Goal: Book appointment/travel/reservation

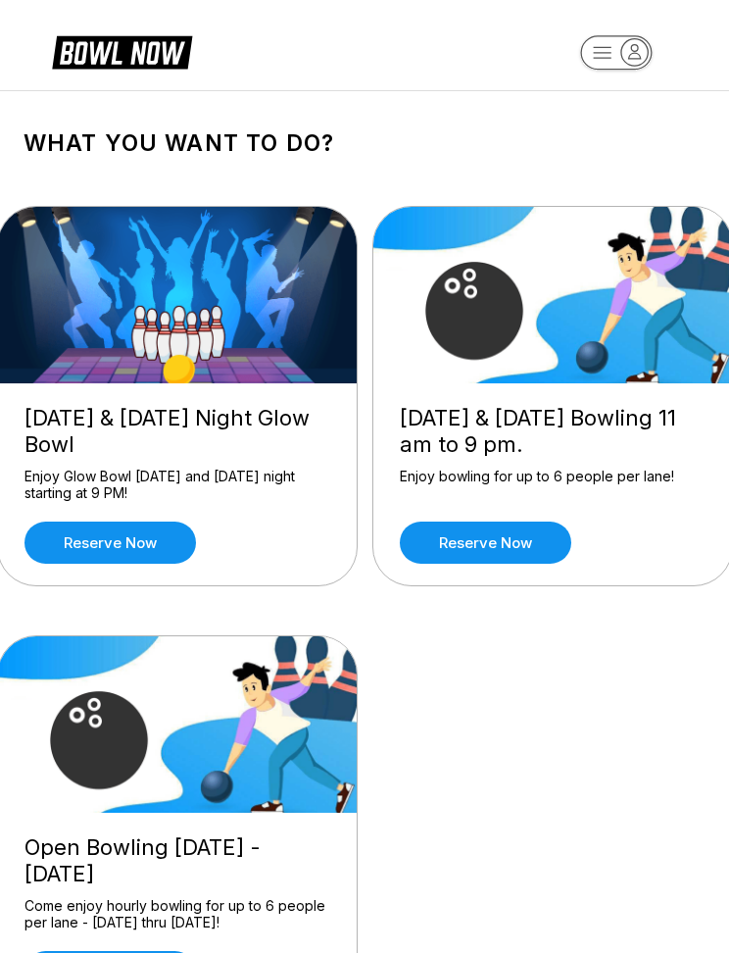
click at [141, 543] on link "Reserve now" at bounding box center [111, 543] width 172 height 42
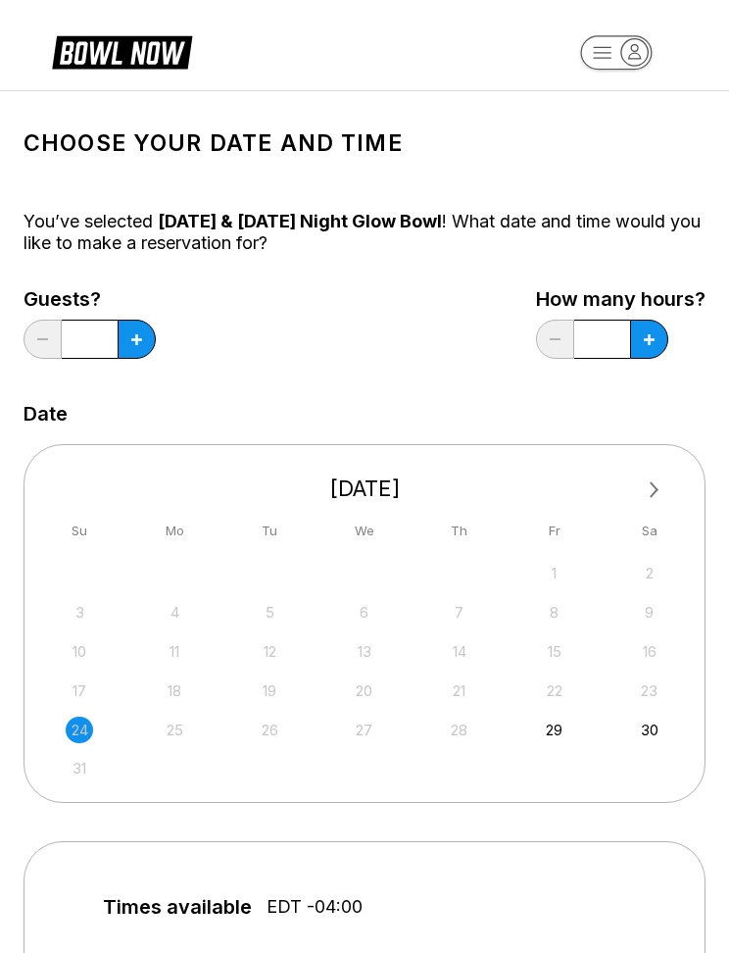
click at [142, 337] on button at bounding box center [137, 339] width 38 height 39
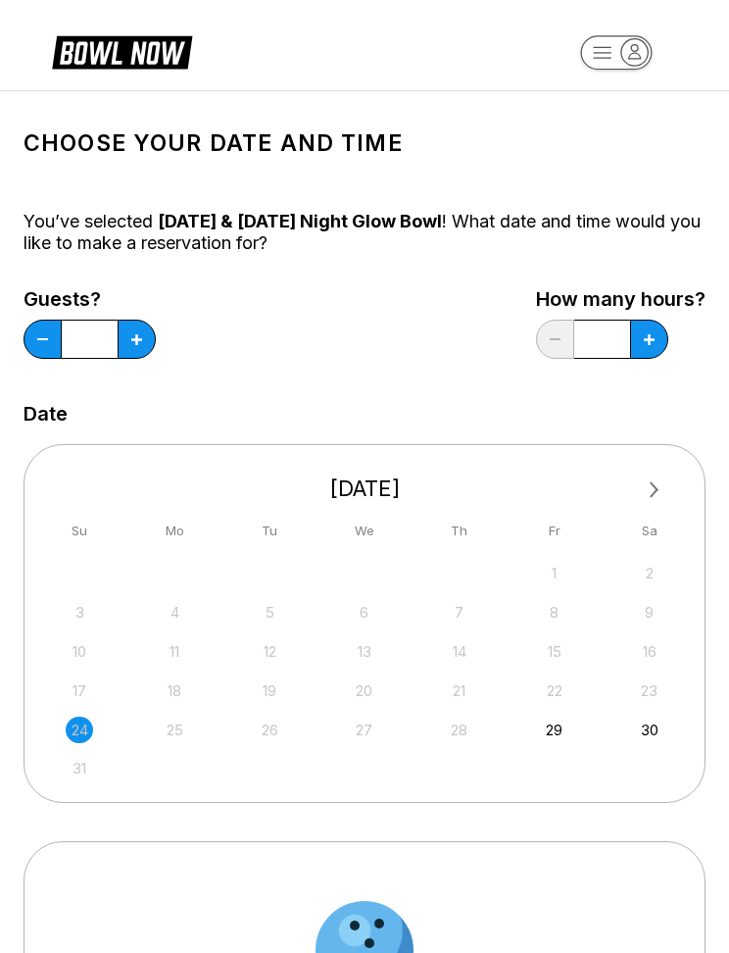
click at [135, 334] on icon at bounding box center [136, 339] width 11 height 11
click at [138, 324] on button at bounding box center [137, 339] width 38 height 39
click at [136, 329] on button at bounding box center [137, 339] width 38 height 39
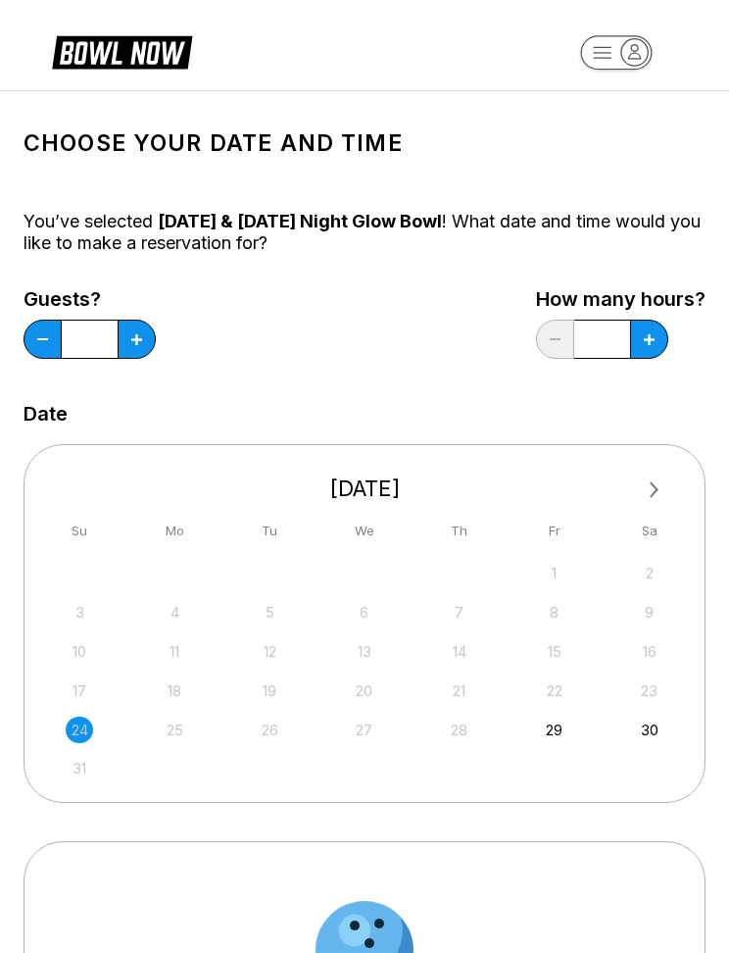
type input "*"
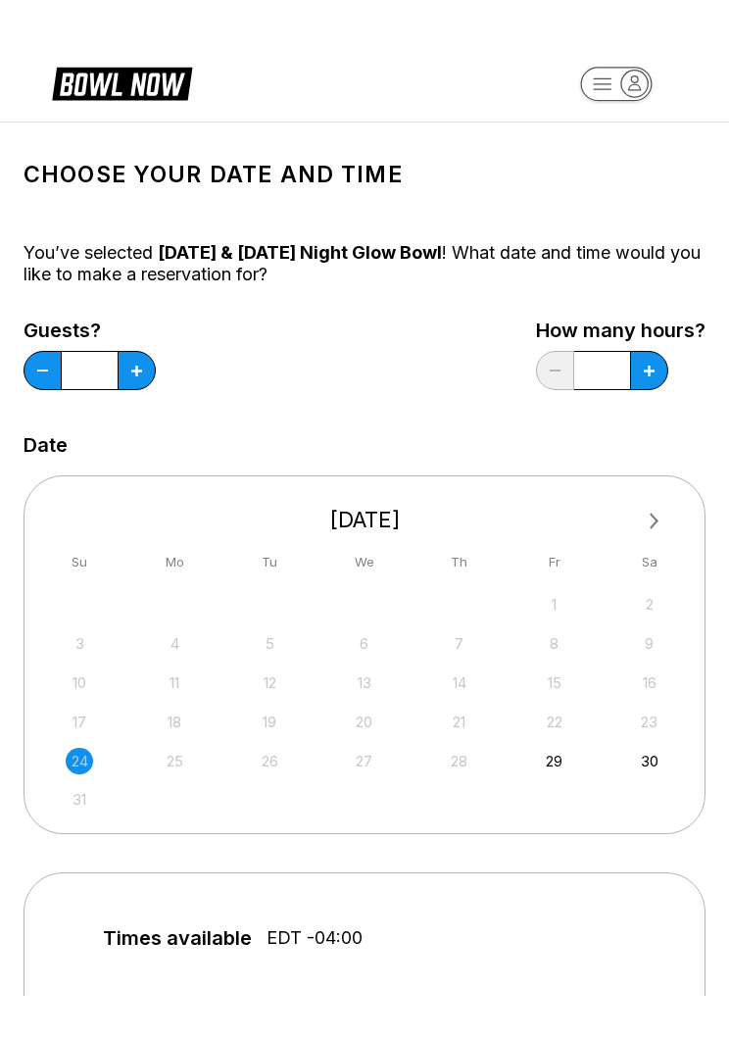
scroll to position [11, 0]
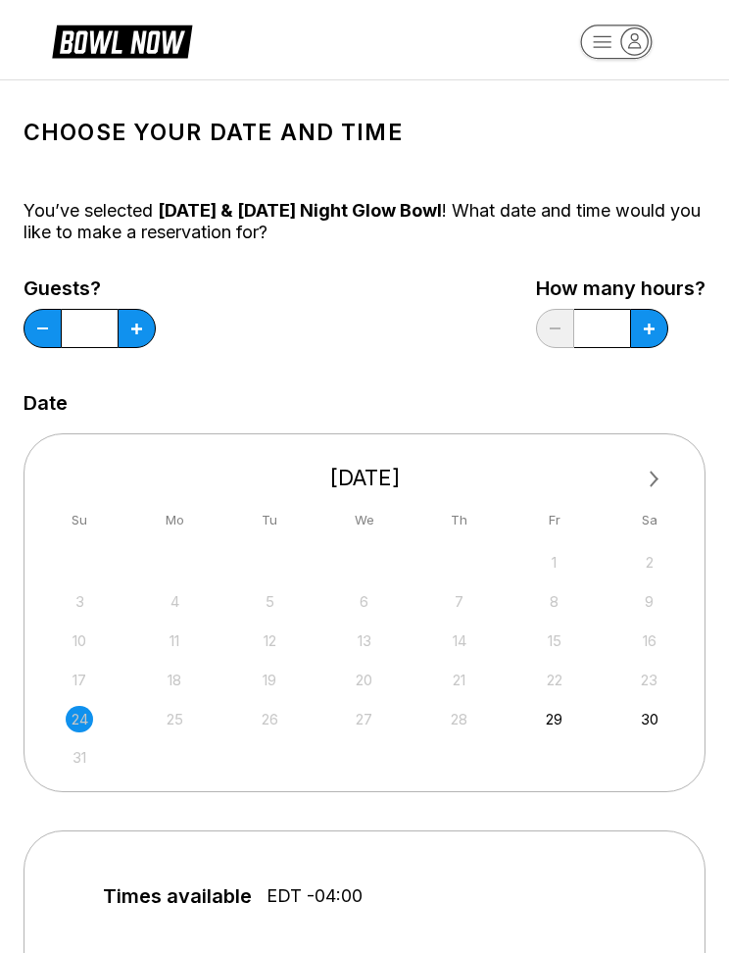
click at [653, 480] on span "Next Month" at bounding box center [653, 479] width 0 height 23
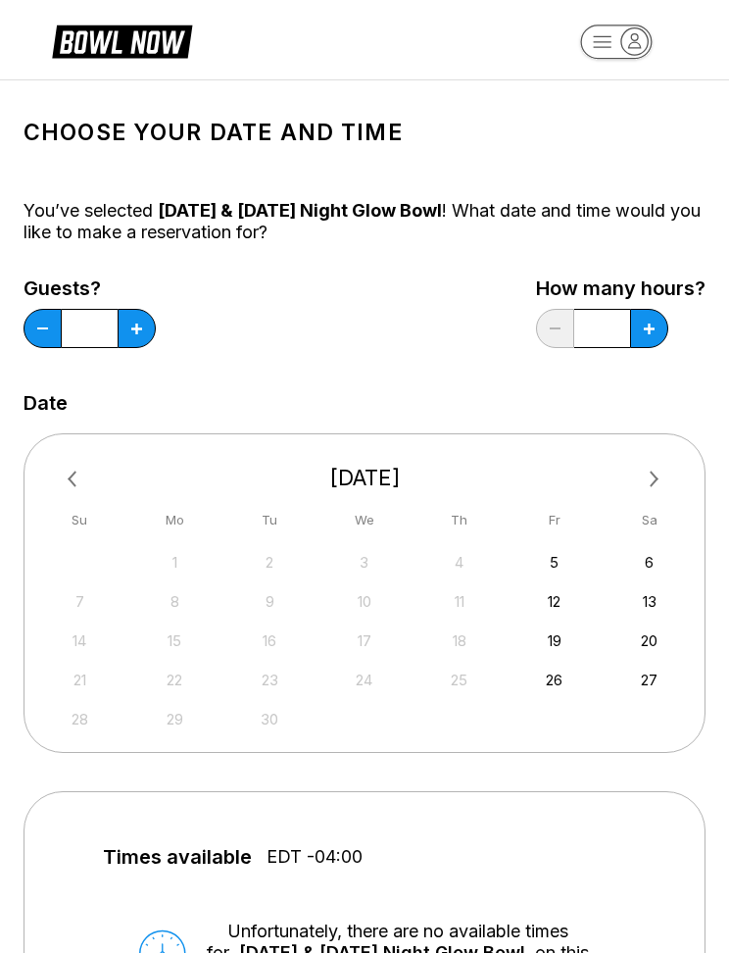
click at [653, 475] on span "Next Month" at bounding box center [653, 479] width 0 height 23
click at [641, 479] on button "Next Month" at bounding box center [654, 479] width 31 height 31
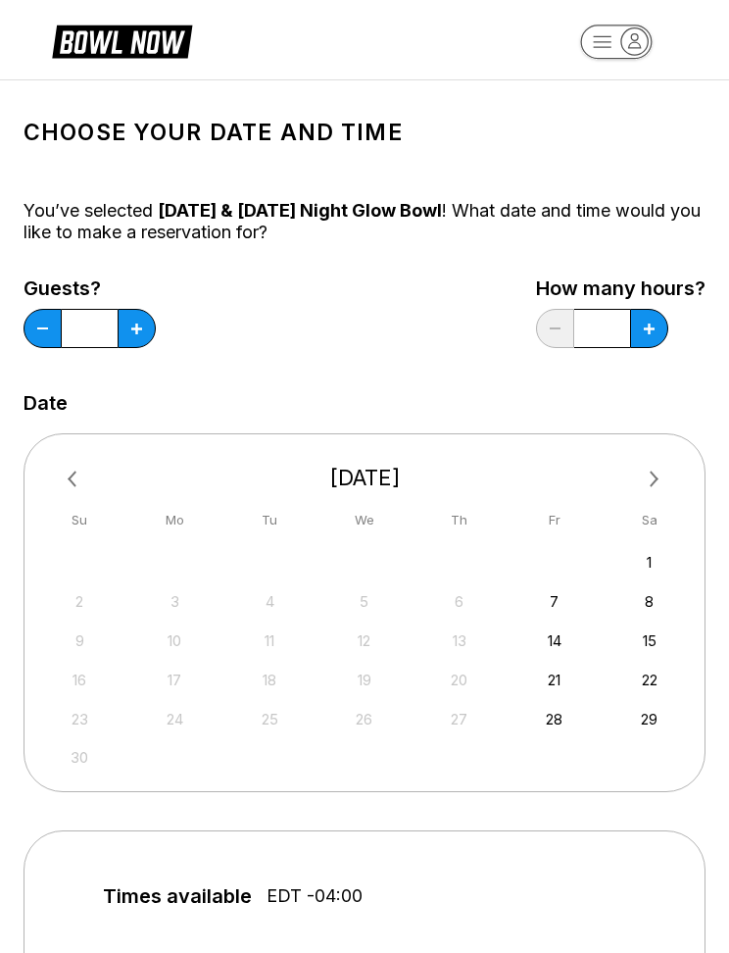
click at [649, 472] on button "Next Month" at bounding box center [654, 479] width 31 height 31
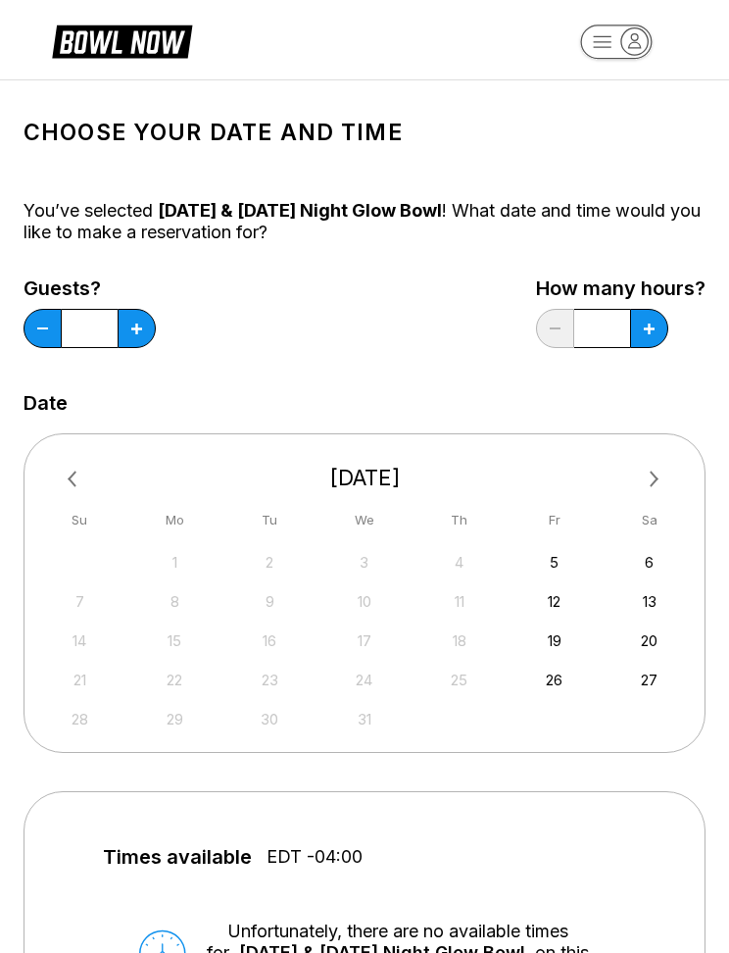
click at [646, 473] on button "Next Month" at bounding box center [654, 479] width 31 height 31
click at [574, 677] on div "18 19 20 21 22 23 24" at bounding box center [365, 678] width 602 height 29
click at [560, 679] on div "23" at bounding box center [554, 680] width 26 height 26
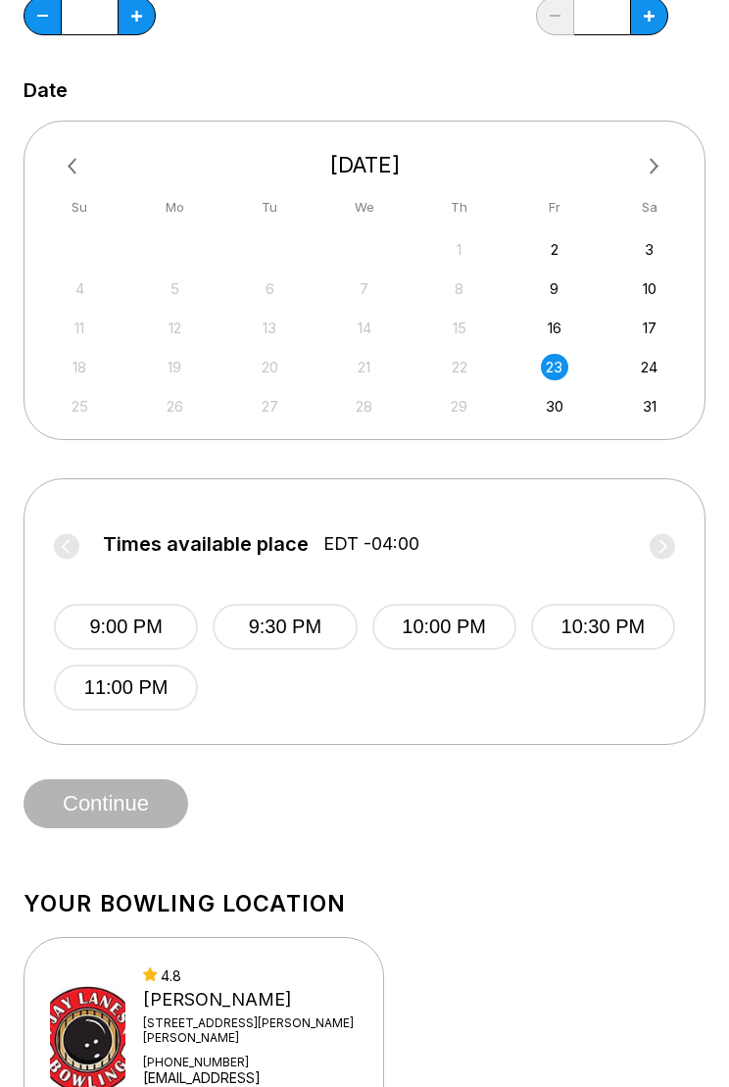
scroll to position [324, 0]
click at [143, 611] on button "9:00 PM" at bounding box center [126, 627] width 144 height 46
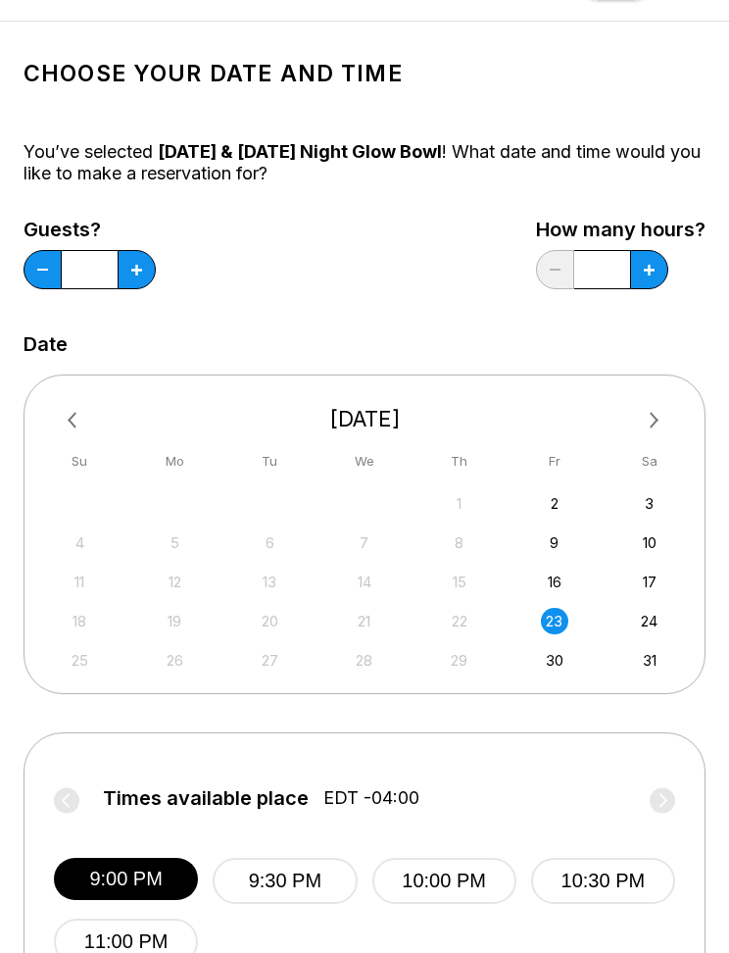
scroll to position [0, 0]
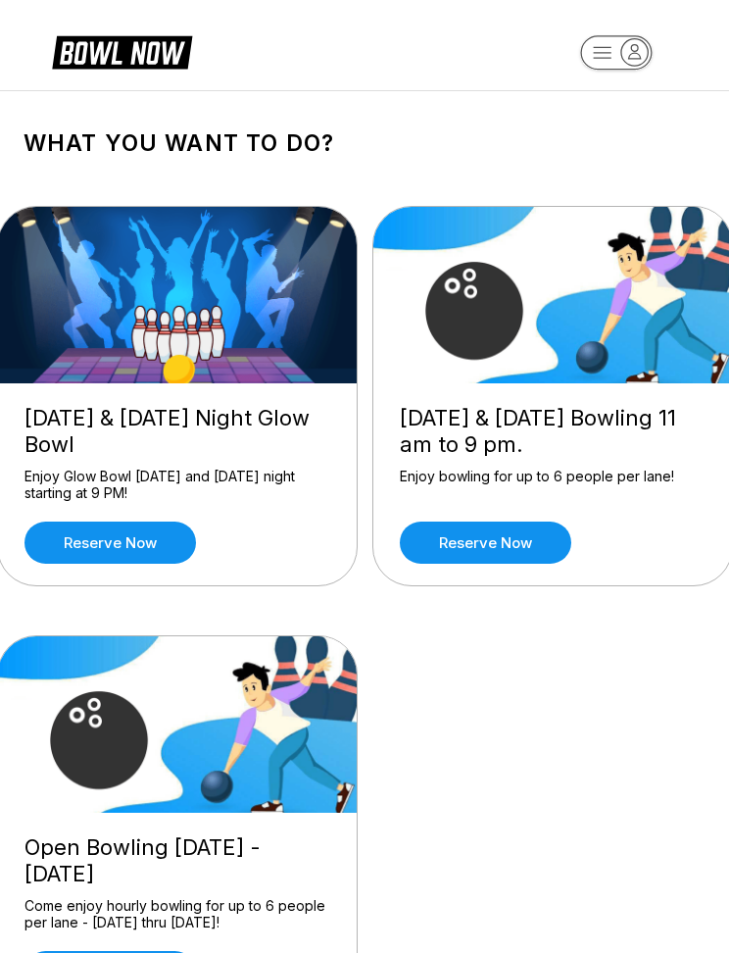
click at [133, 553] on link "Reserve now" at bounding box center [111, 543] width 172 height 42
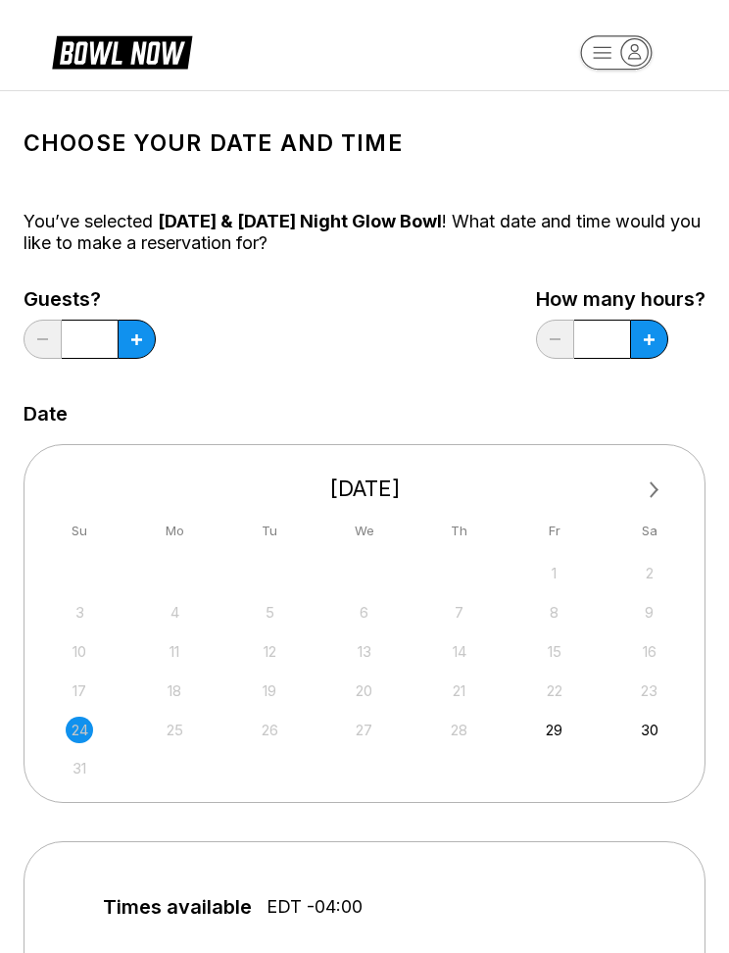
click at [156, 329] on button at bounding box center [137, 339] width 38 height 39
click at [142, 338] on icon at bounding box center [136, 339] width 11 height 11
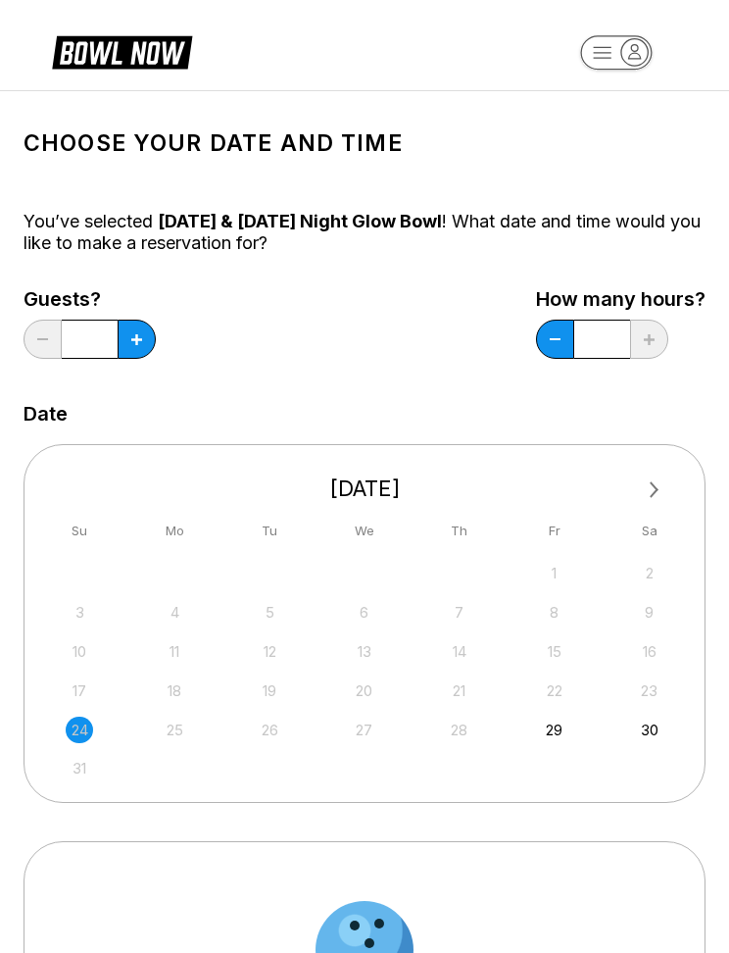
type input "*"
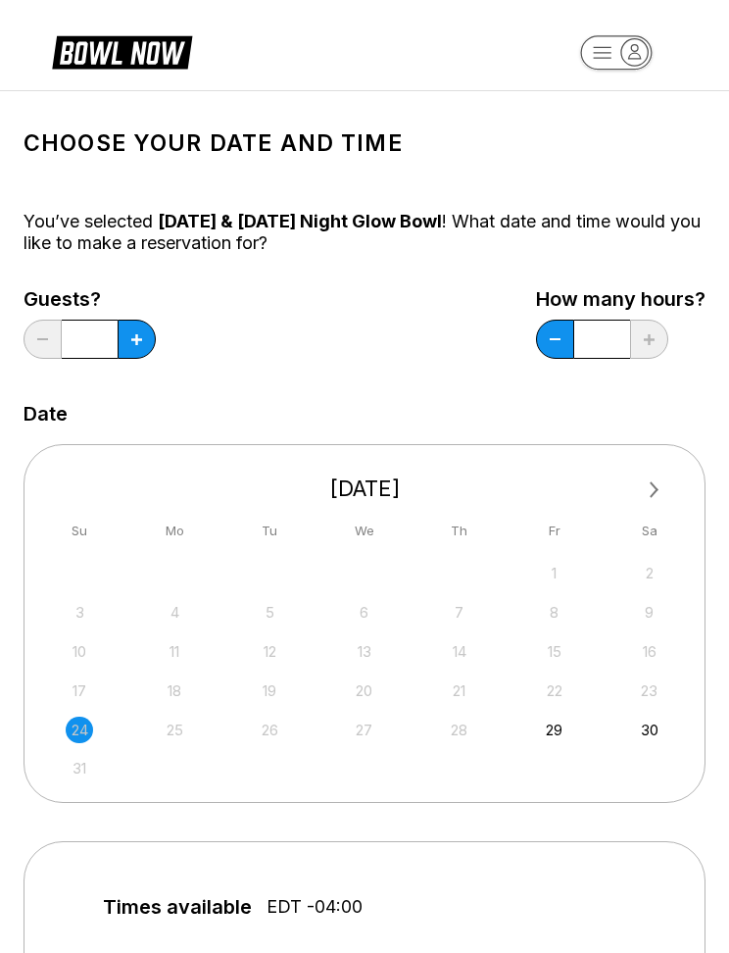
click at [145, 344] on button at bounding box center [137, 339] width 38 height 39
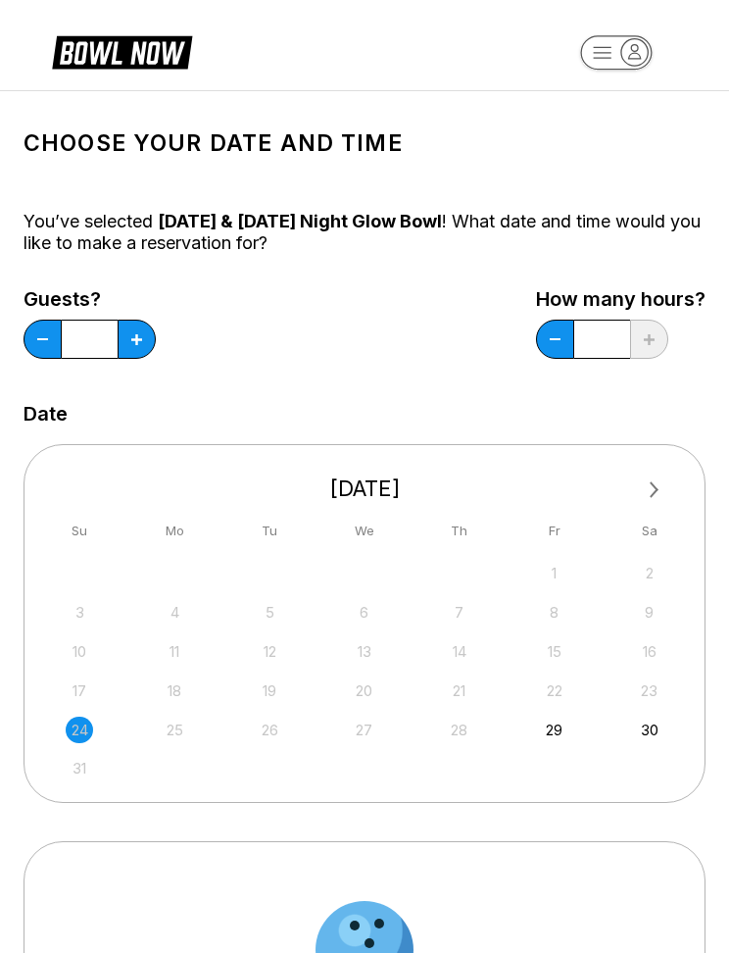
click at [144, 344] on button at bounding box center [137, 339] width 38 height 39
click at [133, 328] on button at bounding box center [137, 339] width 38 height 39
click at [132, 328] on button at bounding box center [137, 339] width 38 height 39
click at [130, 335] on button at bounding box center [137, 339] width 38 height 39
click at [130, 334] on button at bounding box center [137, 339] width 38 height 39
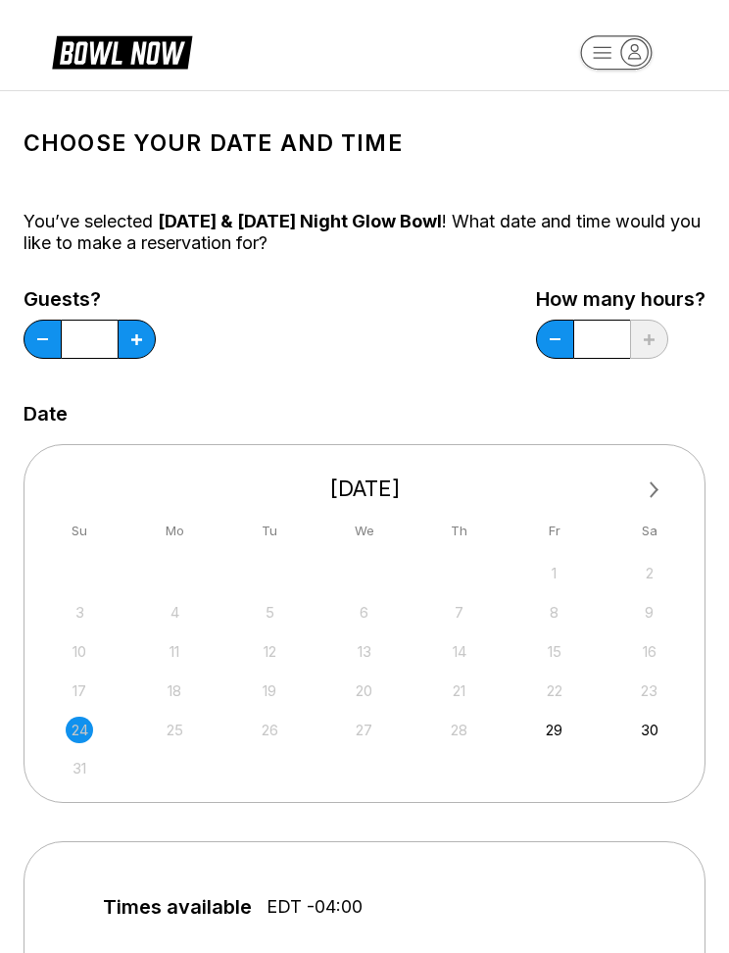
click at [134, 335] on icon at bounding box center [136, 339] width 11 height 11
click at [144, 339] on button at bounding box center [137, 339] width 38 height 39
type input "*"
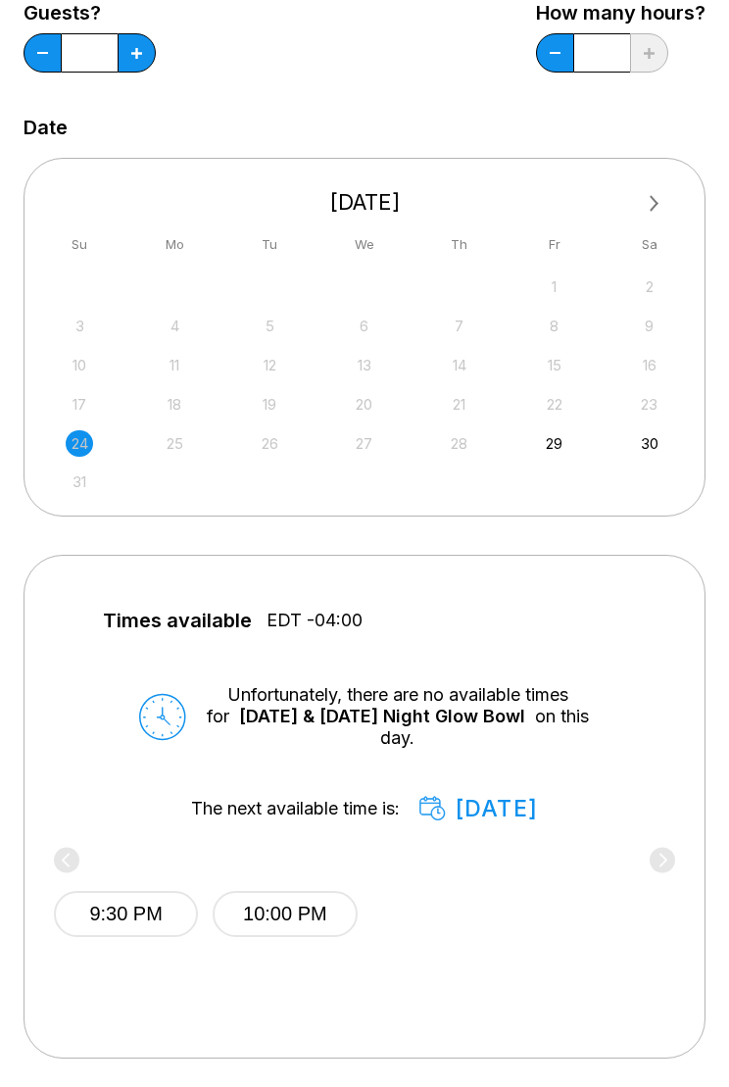
click at [646, 198] on button "Next Month" at bounding box center [654, 204] width 31 height 31
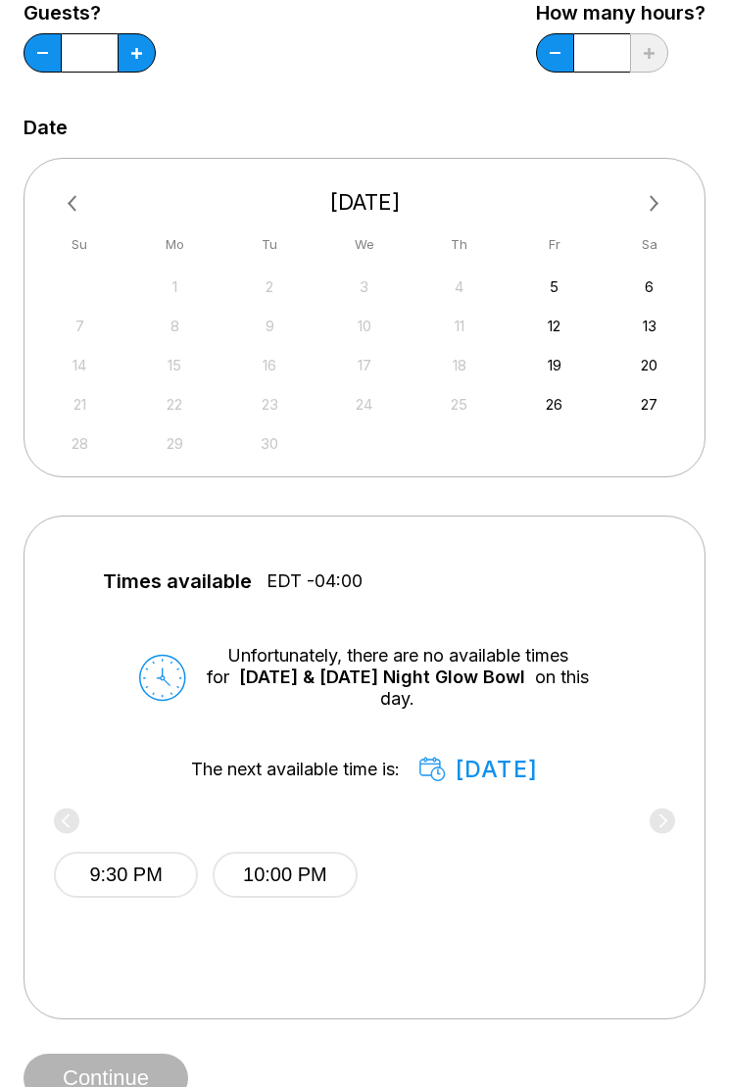
click at [659, 191] on button "Next Month" at bounding box center [654, 203] width 31 height 31
click at [658, 190] on button "Next Month" at bounding box center [654, 203] width 31 height 31
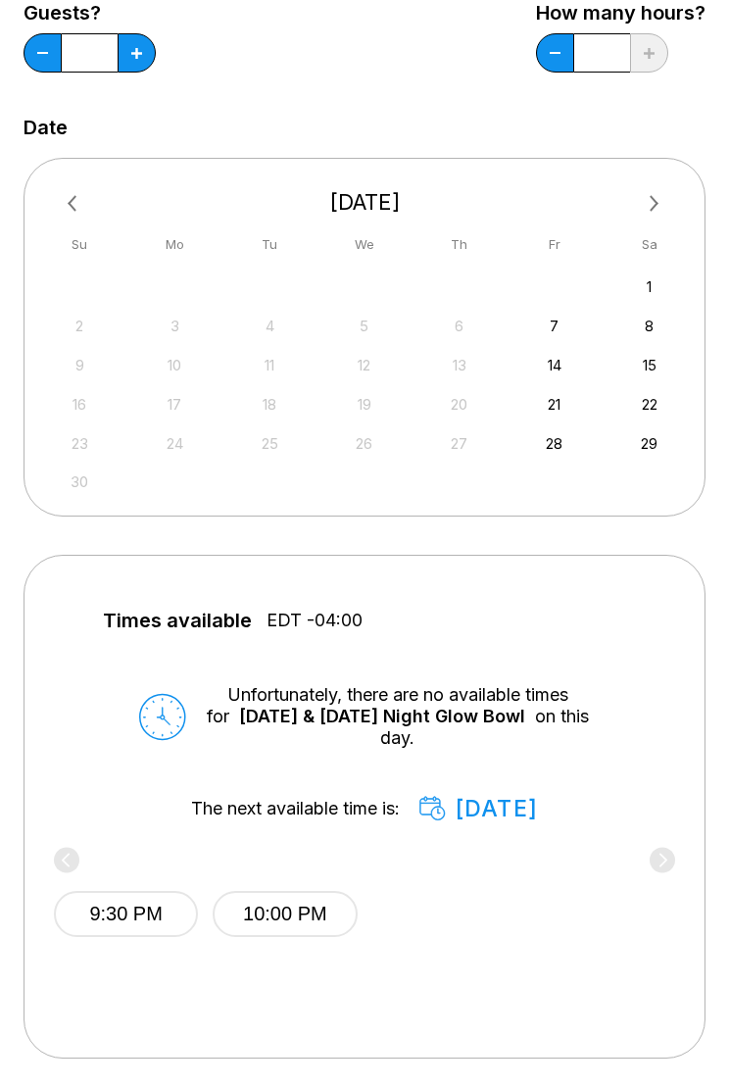
click at [551, 449] on div "28" at bounding box center [554, 443] width 26 height 26
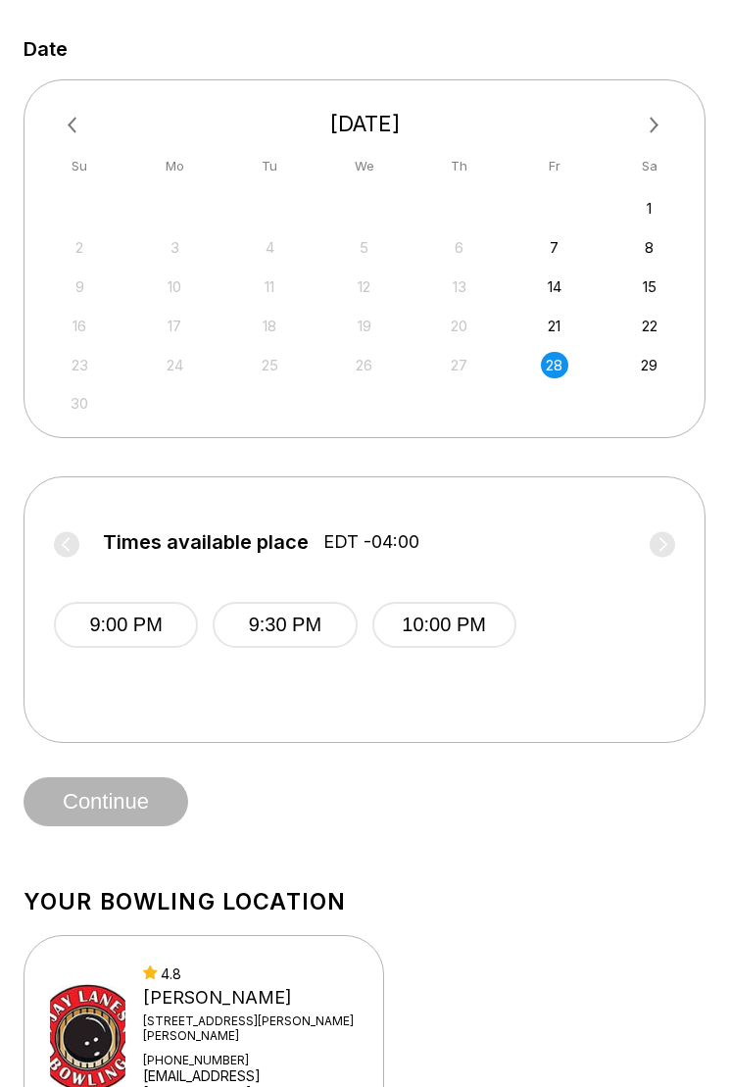
scroll to position [356, 0]
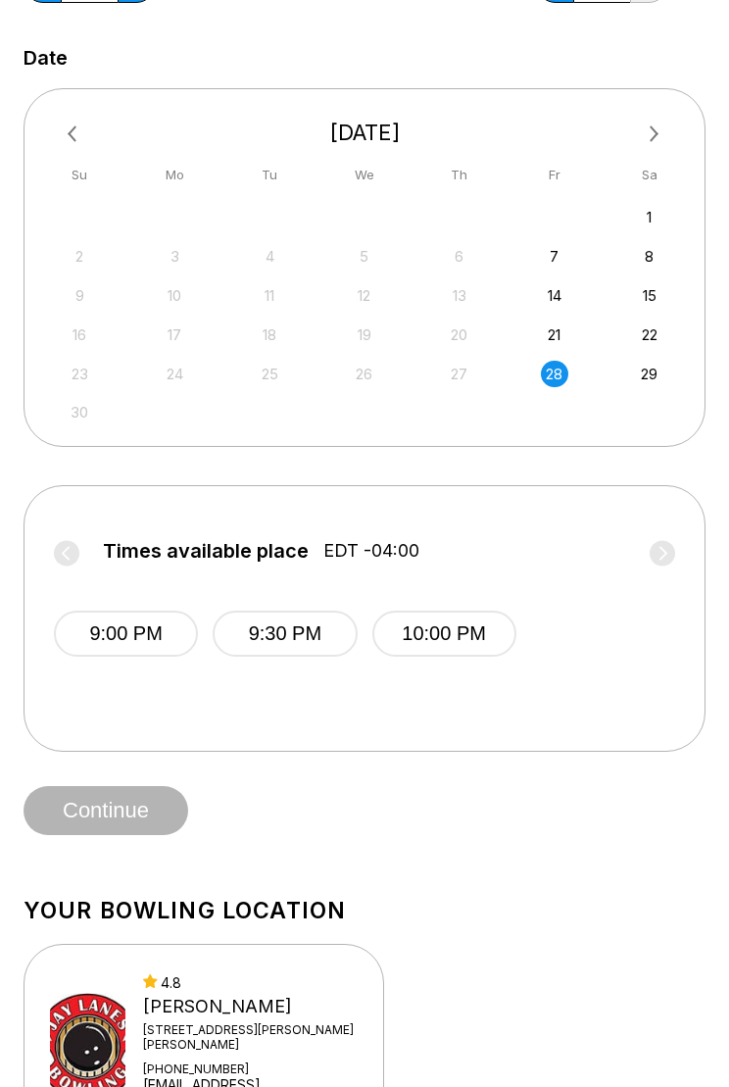
click at [130, 623] on button "9:00 PM" at bounding box center [126, 634] width 144 height 46
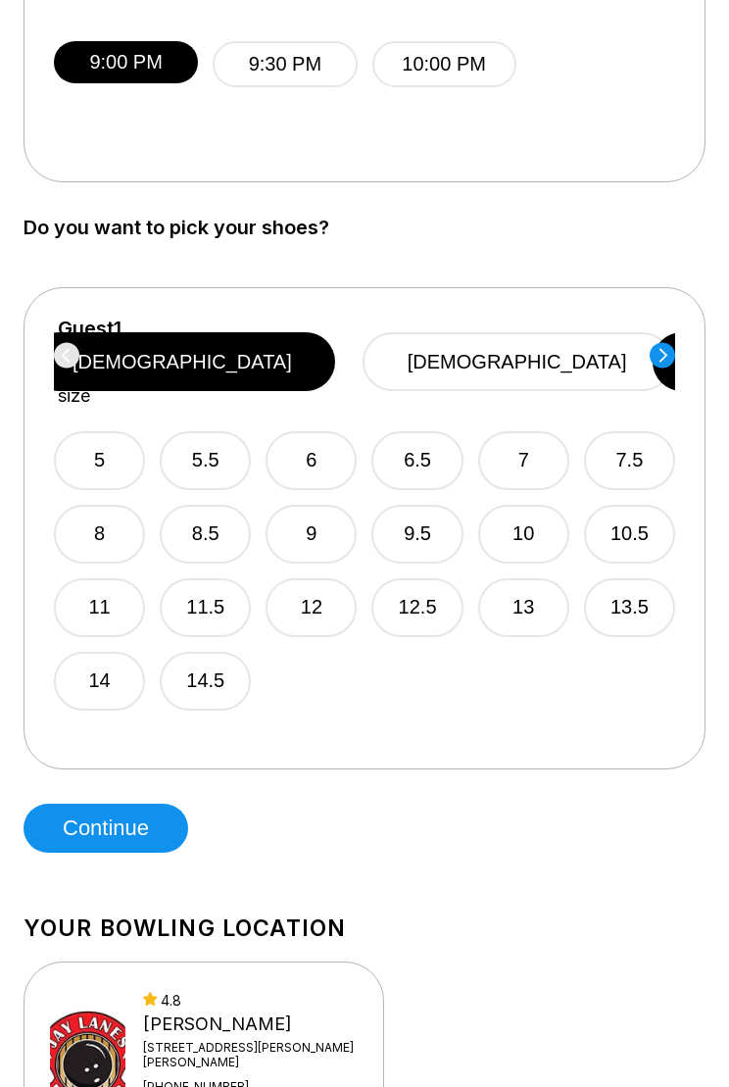
scroll to position [927, 0]
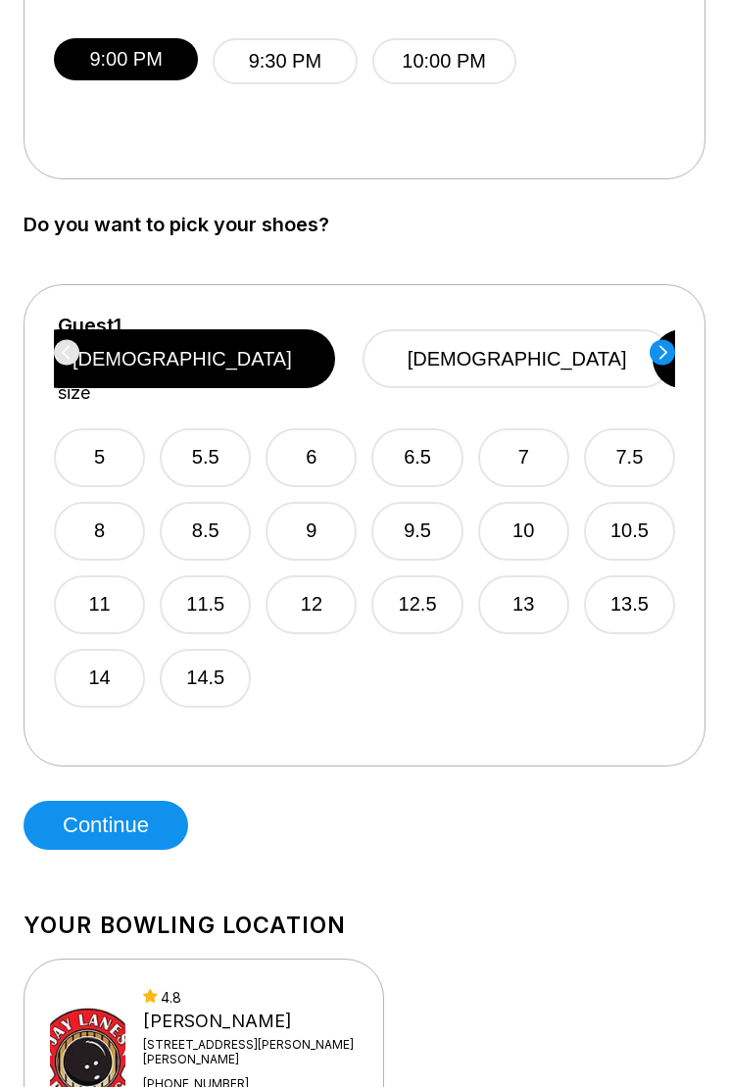
click at [562, 331] on button "[DEMOGRAPHIC_DATA]" at bounding box center [518, 359] width 310 height 59
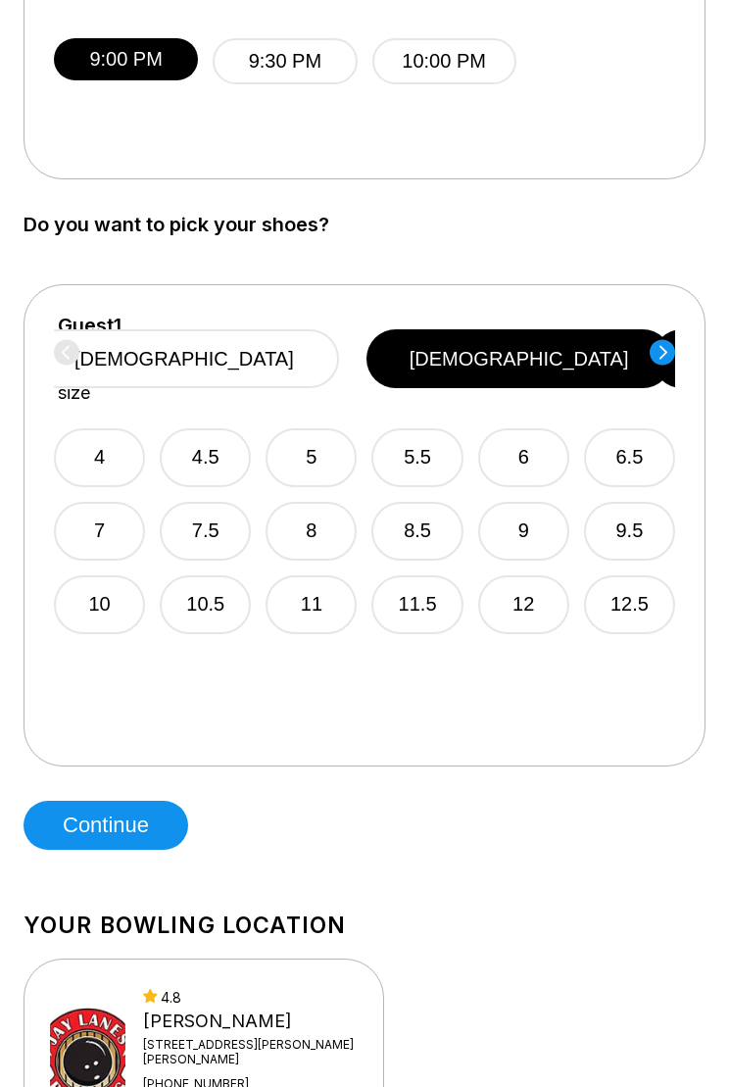
click at [672, 342] on circle at bounding box center [662, 351] width 25 height 25
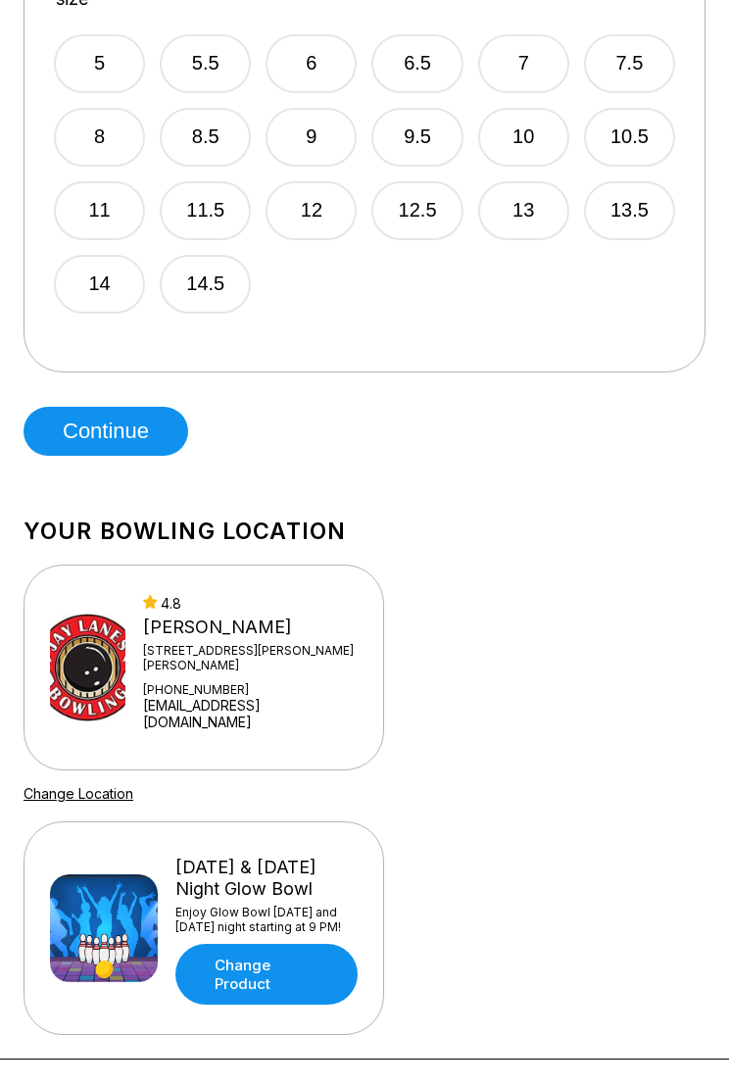
scroll to position [1322, 0]
click at [139, 426] on button "Continue" at bounding box center [106, 431] width 165 height 49
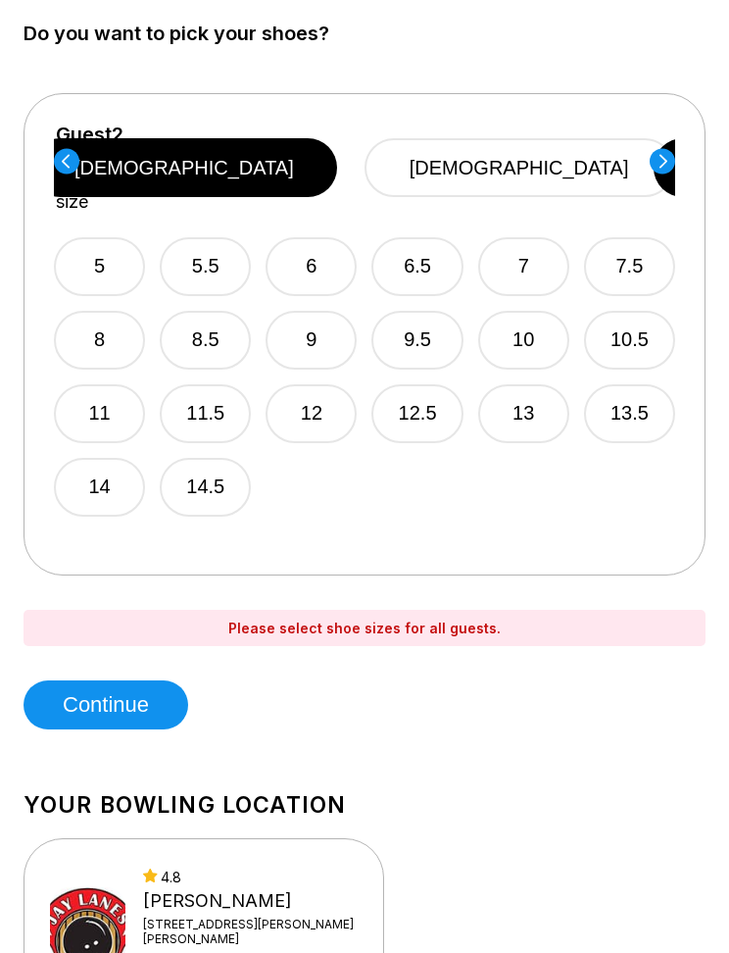
scroll to position [1089, 0]
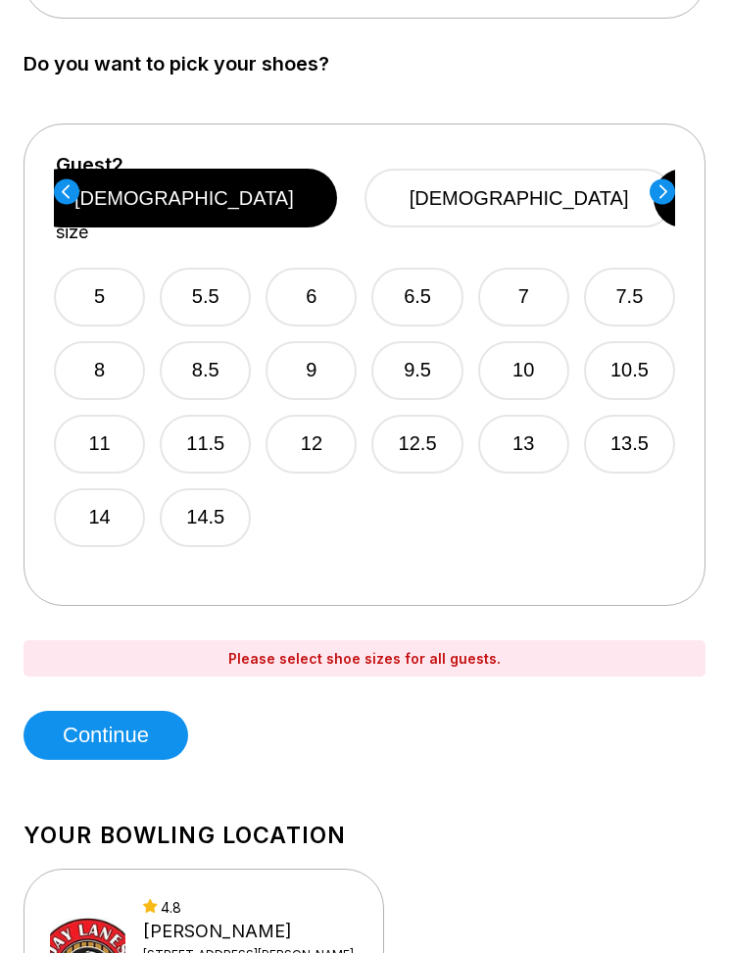
click at [75, 190] on circle at bounding box center [66, 190] width 25 height 25
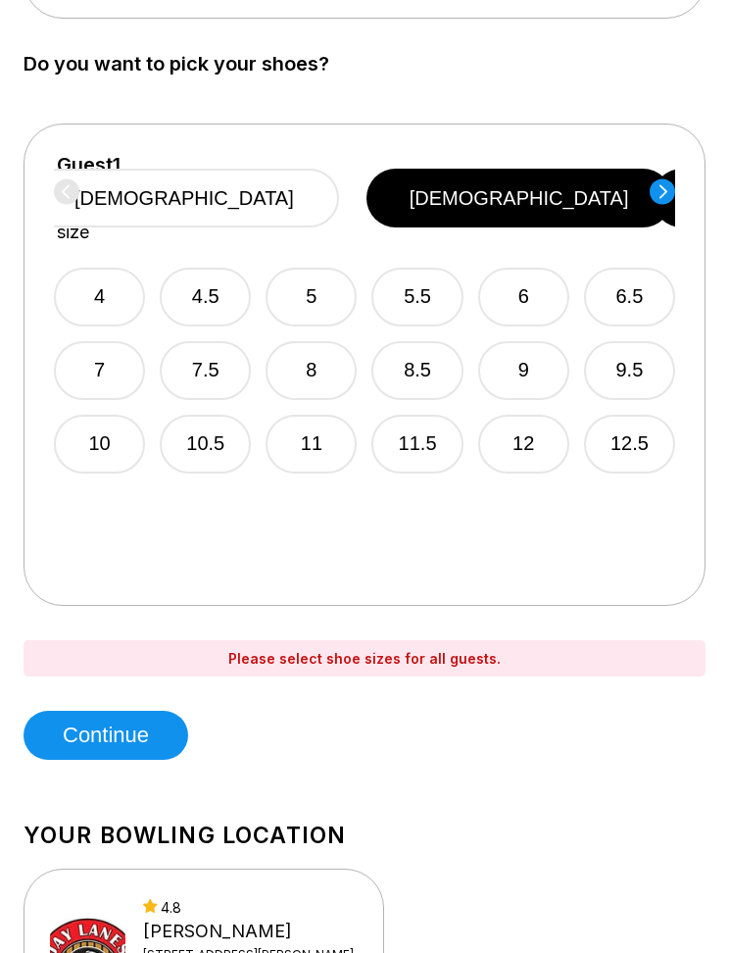
click at [204, 341] on button "7.5" at bounding box center [205, 370] width 91 height 59
click at [662, 184] on icon at bounding box center [664, 191] width 8 height 14
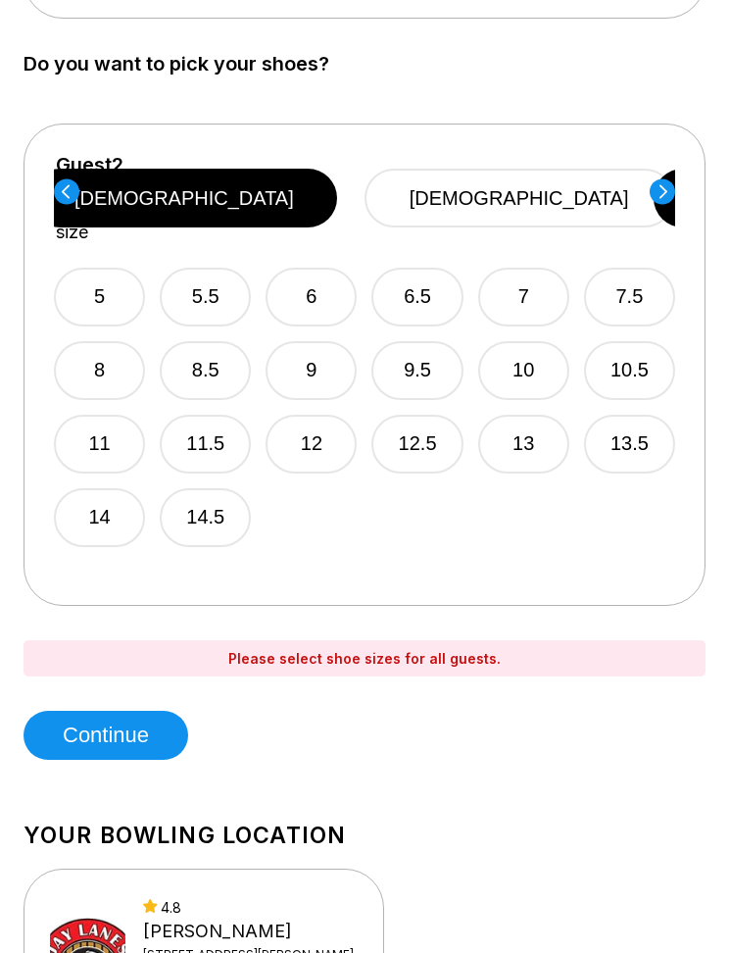
click at [533, 173] on button "[DEMOGRAPHIC_DATA]" at bounding box center [520, 198] width 310 height 59
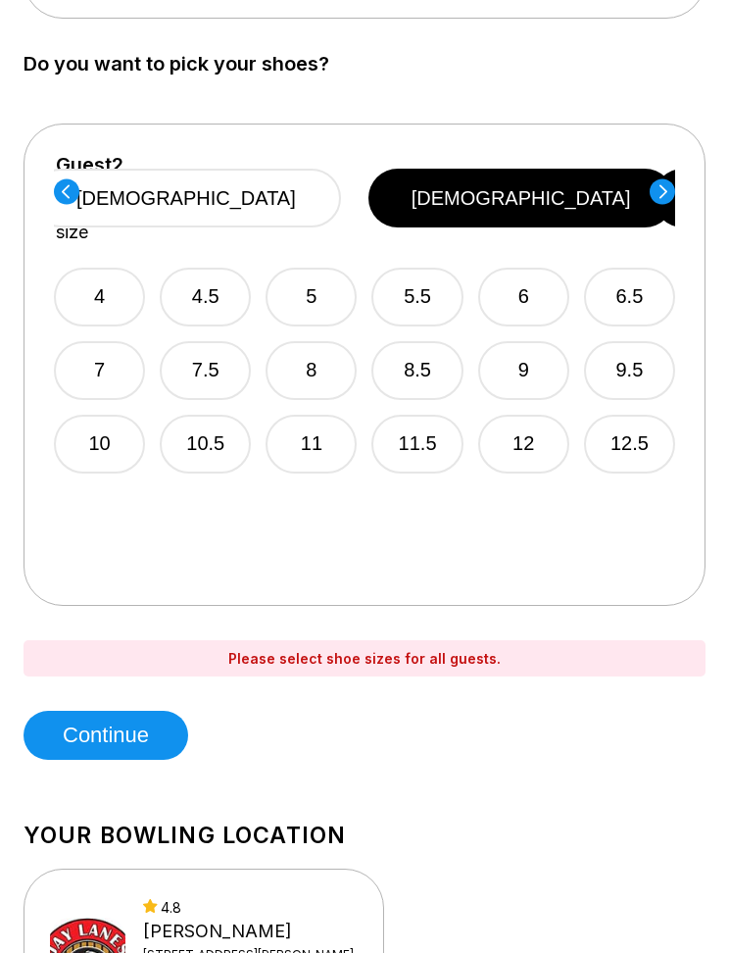
click at [220, 341] on button "7.5" at bounding box center [205, 370] width 91 height 59
click at [662, 178] on circle at bounding box center [662, 190] width 25 height 25
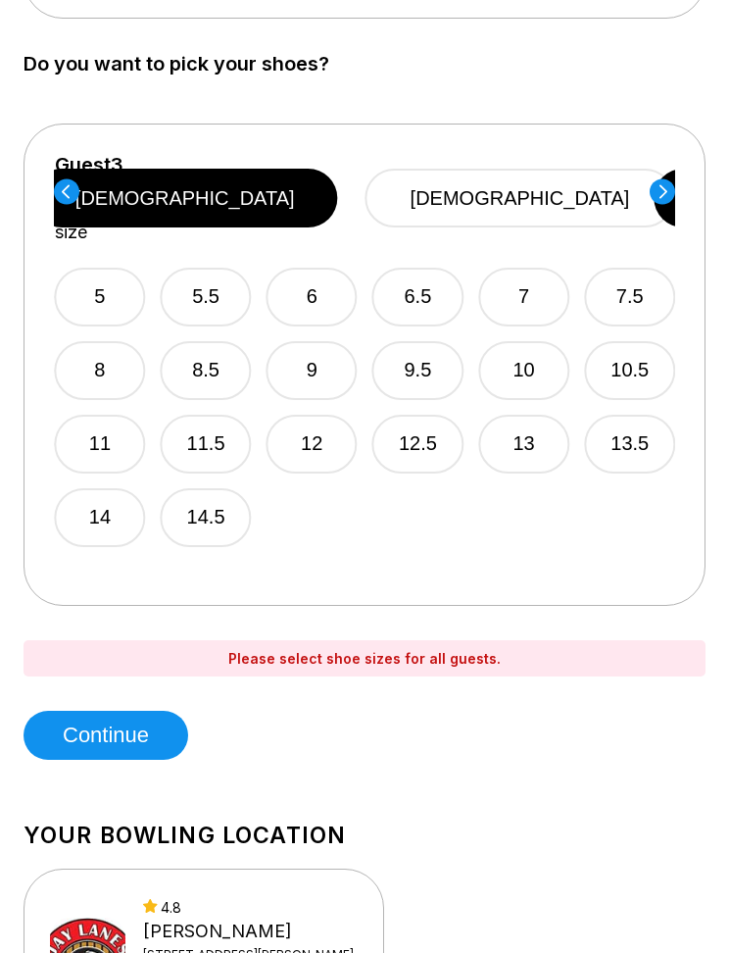
click at [571, 180] on button "[DEMOGRAPHIC_DATA]" at bounding box center [521, 198] width 310 height 59
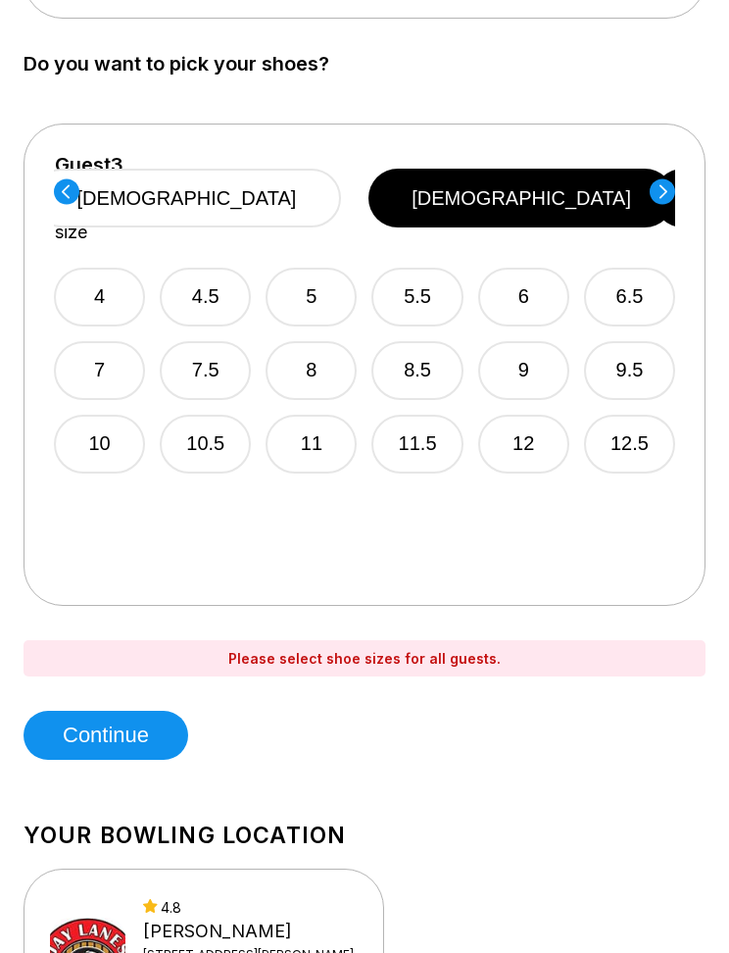
click at [224, 341] on button "7.5" at bounding box center [205, 370] width 91 height 59
click at [653, 182] on circle at bounding box center [662, 190] width 25 height 25
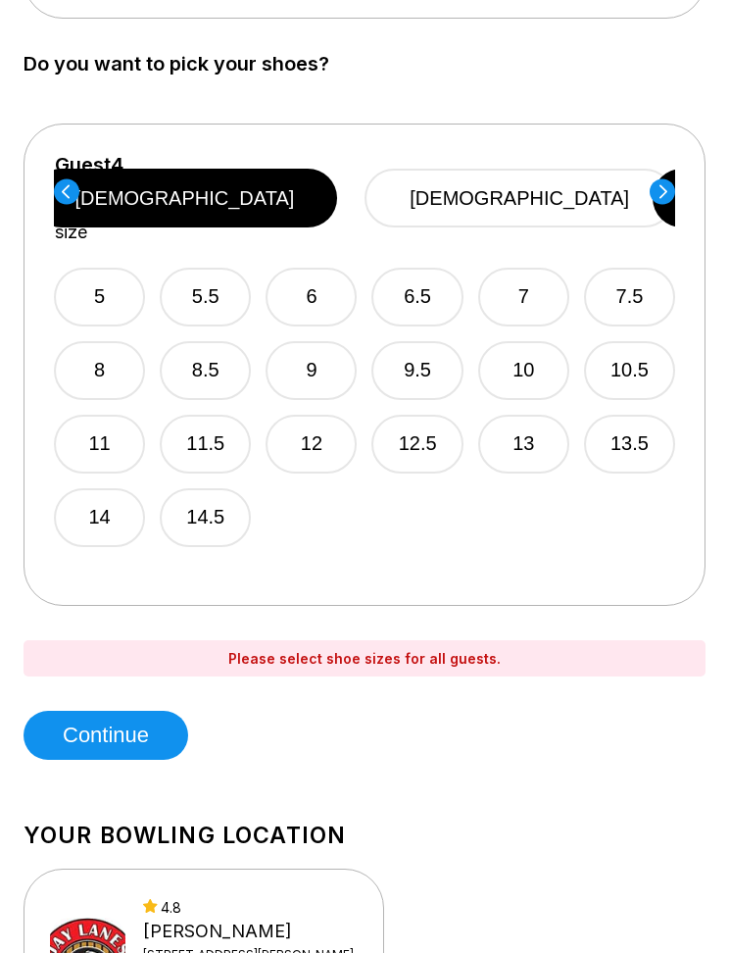
click at [216, 341] on button "8.5" at bounding box center [205, 370] width 91 height 59
click at [661, 178] on circle at bounding box center [662, 190] width 25 height 25
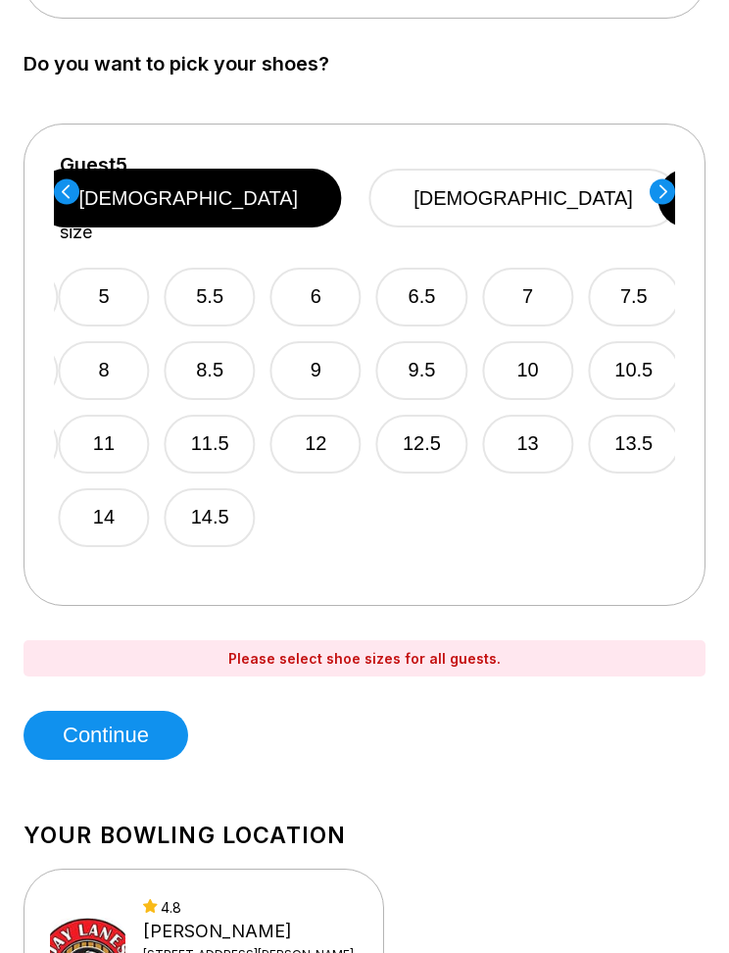
click at [576, 178] on button "[DEMOGRAPHIC_DATA]" at bounding box center [524, 198] width 310 height 59
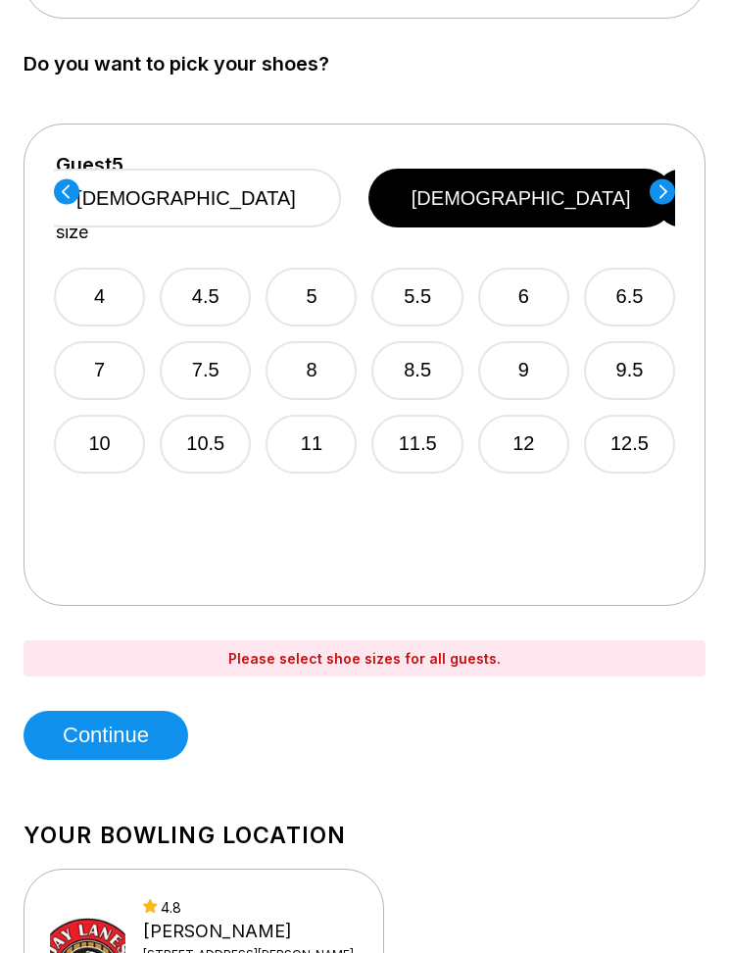
click at [223, 341] on button "7.5" at bounding box center [205, 370] width 91 height 59
click at [668, 187] on circle at bounding box center [662, 190] width 25 height 25
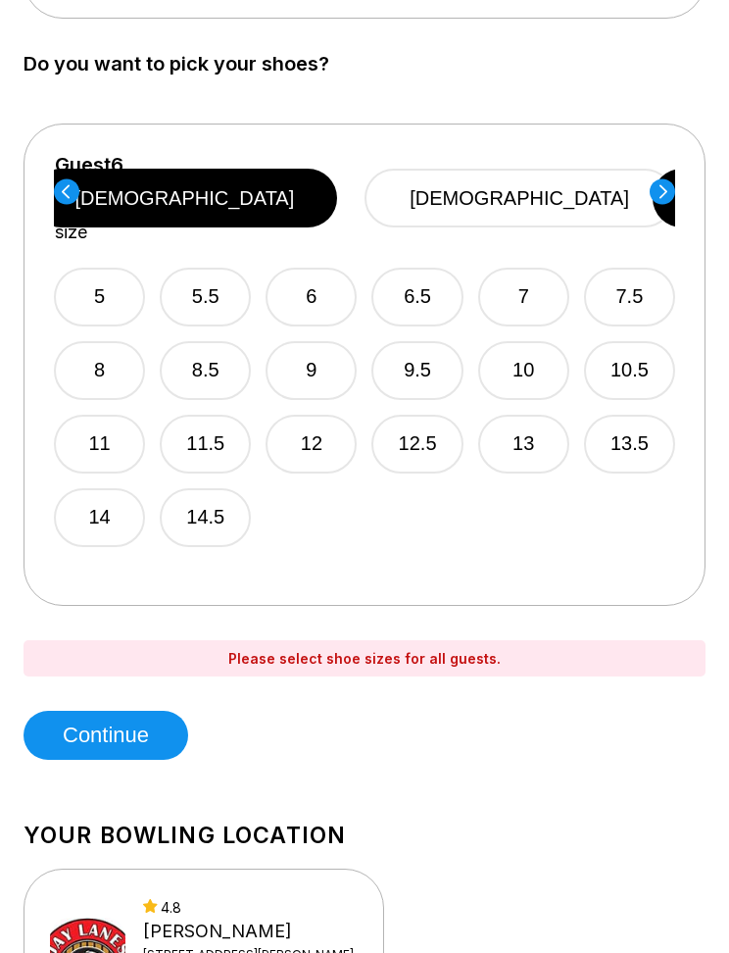
click at [428, 341] on button "9.5" at bounding box center [417, 370] width 91 height 59
click at [661, 191] on icon at bounding box center [664, 191] width 8 height 14
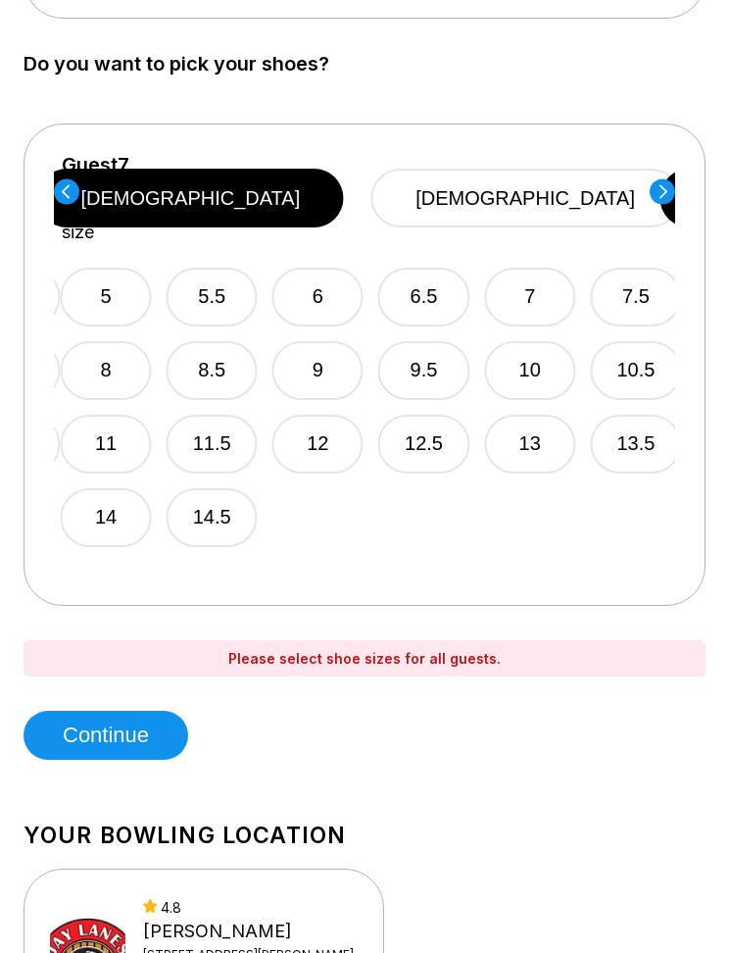
click at [582, 169] on button "[DEMOGRAPHIC_DATA]" at bounding box center [526, 198] width 310 height 59
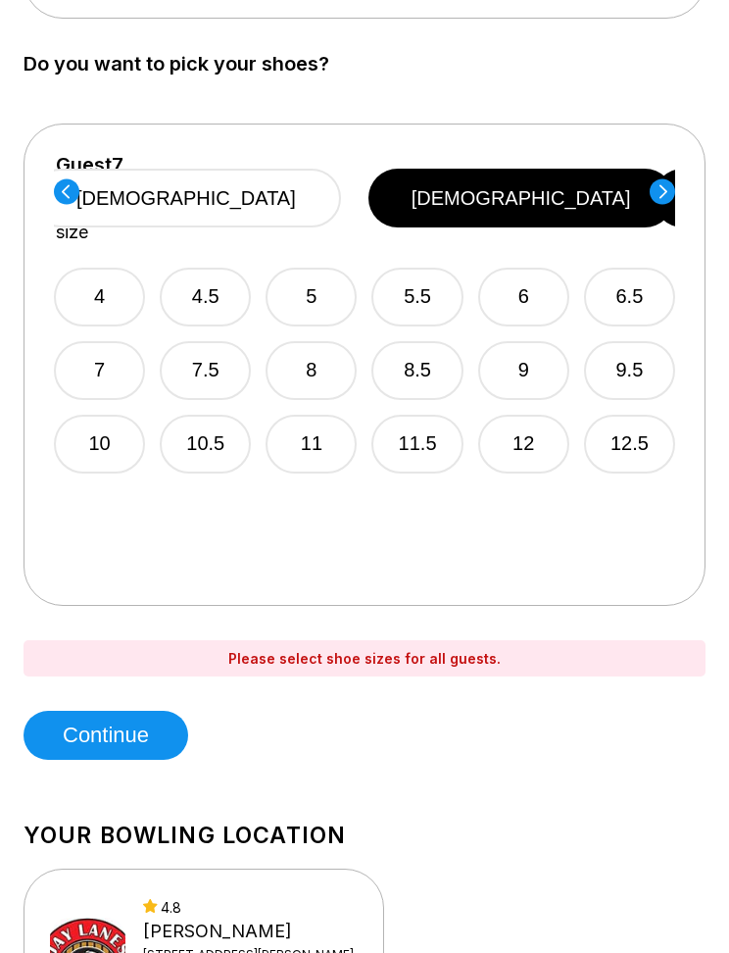
click at [299, 341] on button "8" at bounding box center [311, 370] width 91 height 59
click at [651, 191] on icon at bounding box center [662, 191] width 25 height 26
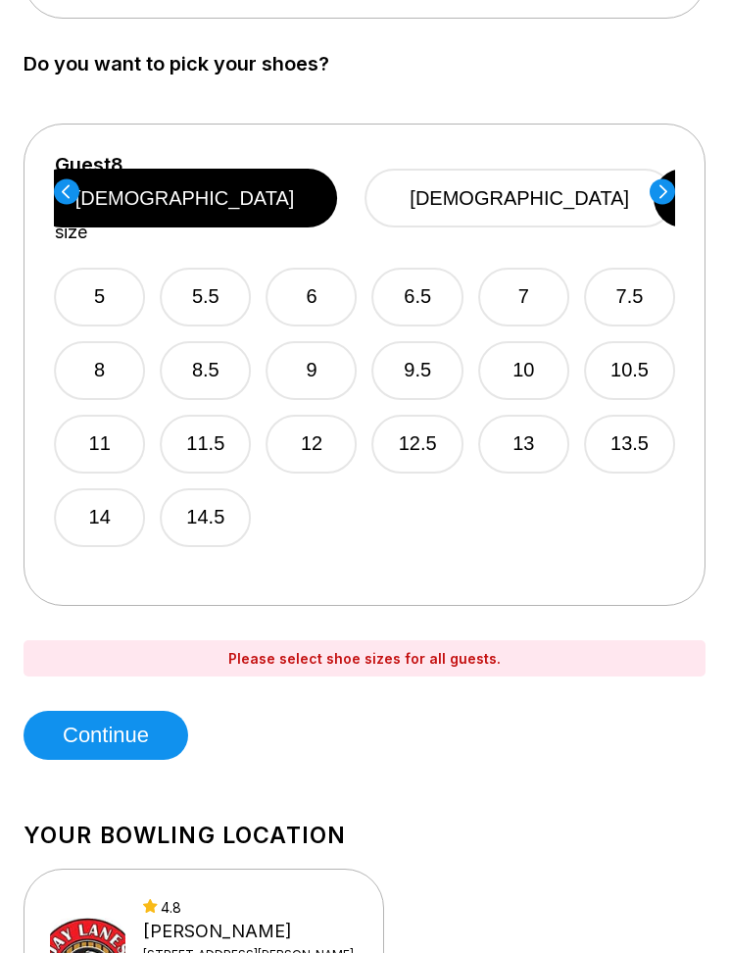
click at [551, 182] on button "[DEMOGRAPHIC_DATA]" at bounding box center [520, 198] width 310 height 59
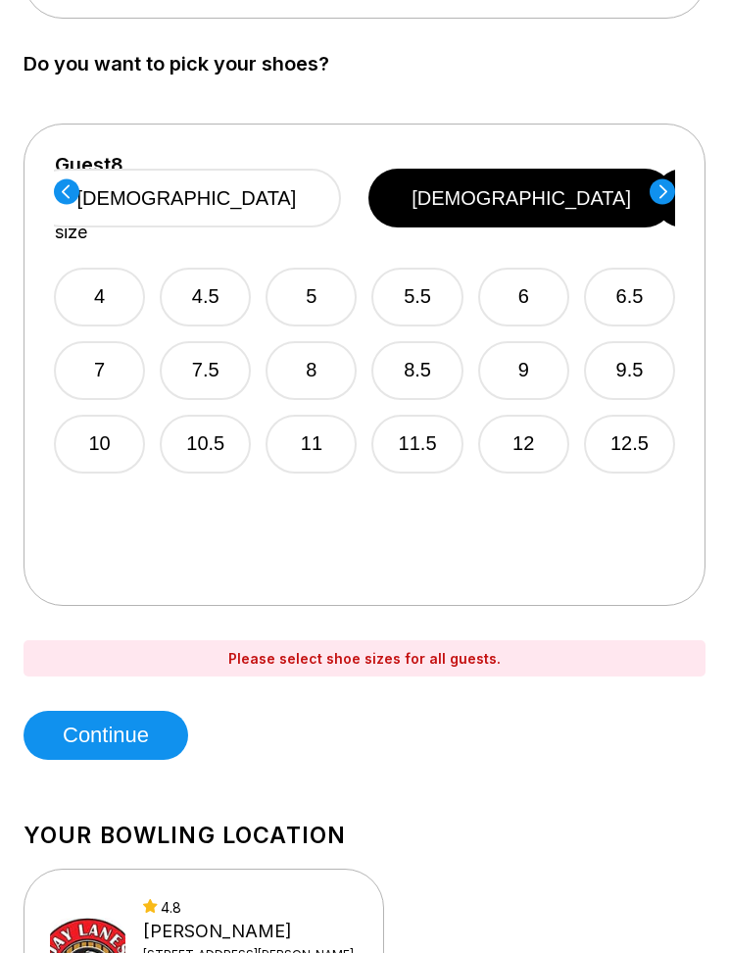
click at [212, 341] on button "7.5" at bounding box center [205, 370] width 91 height 59
click at [658, 178] on circle at bounding box center [662, 190] width 25 height 25
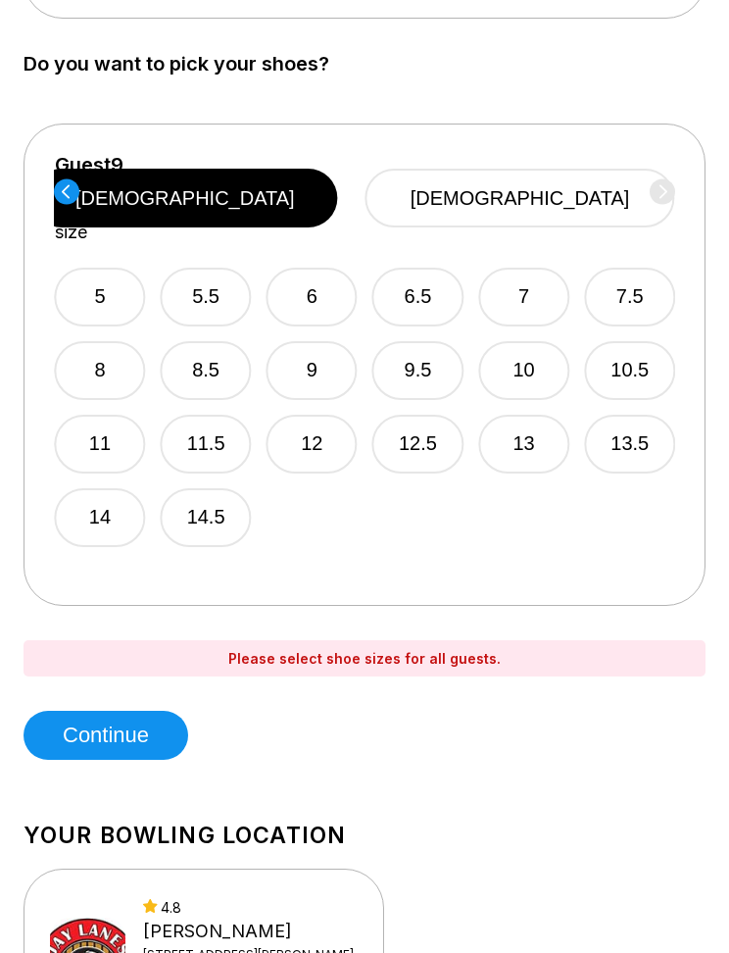
click at [590, 175] on button "[DEMOGRAPHIC_DATA]" at bounding box center [521, 198] width 310 height 59
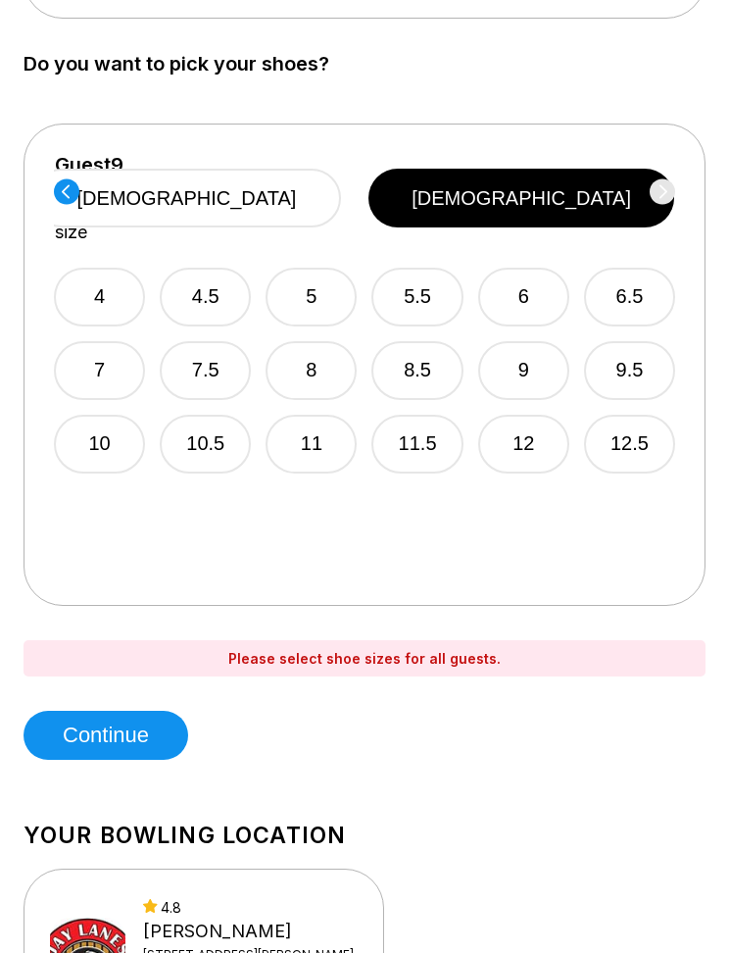
click at [211, 346] on button "7.5" at bounding box center [205, 370] width 91 height 59
click at [660, 184] on div "Guest 9 Select shoe size male female" at bounding box center [365, 198] width 622 height 89
click at [119, 734] on button "Continue" at bounding box center [106, 735] width 165 height 49
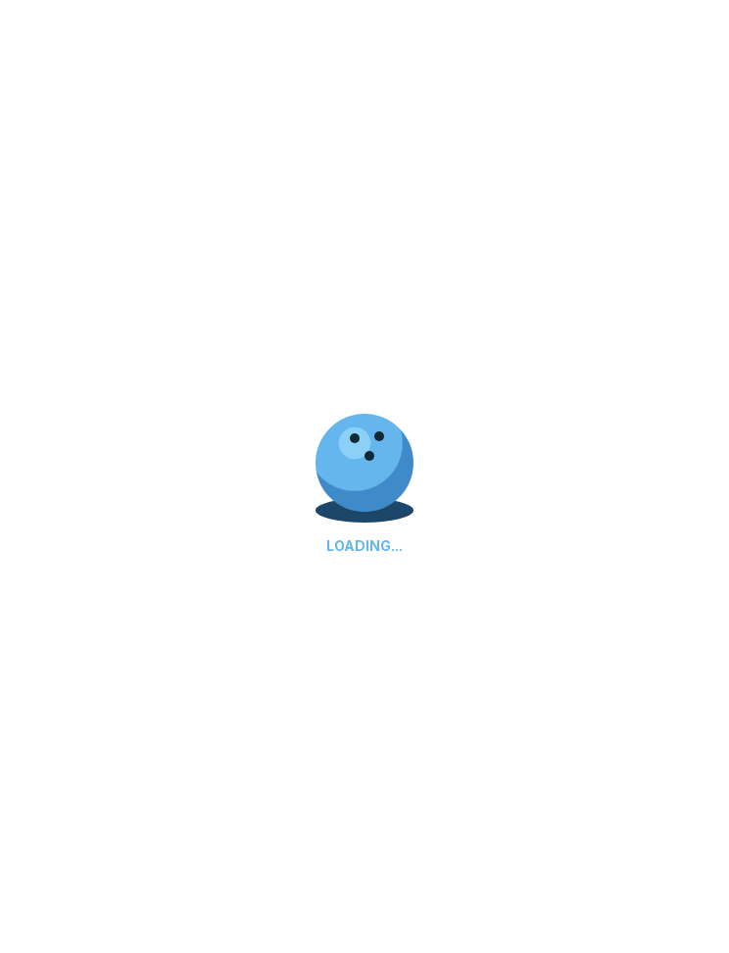
select select "**"
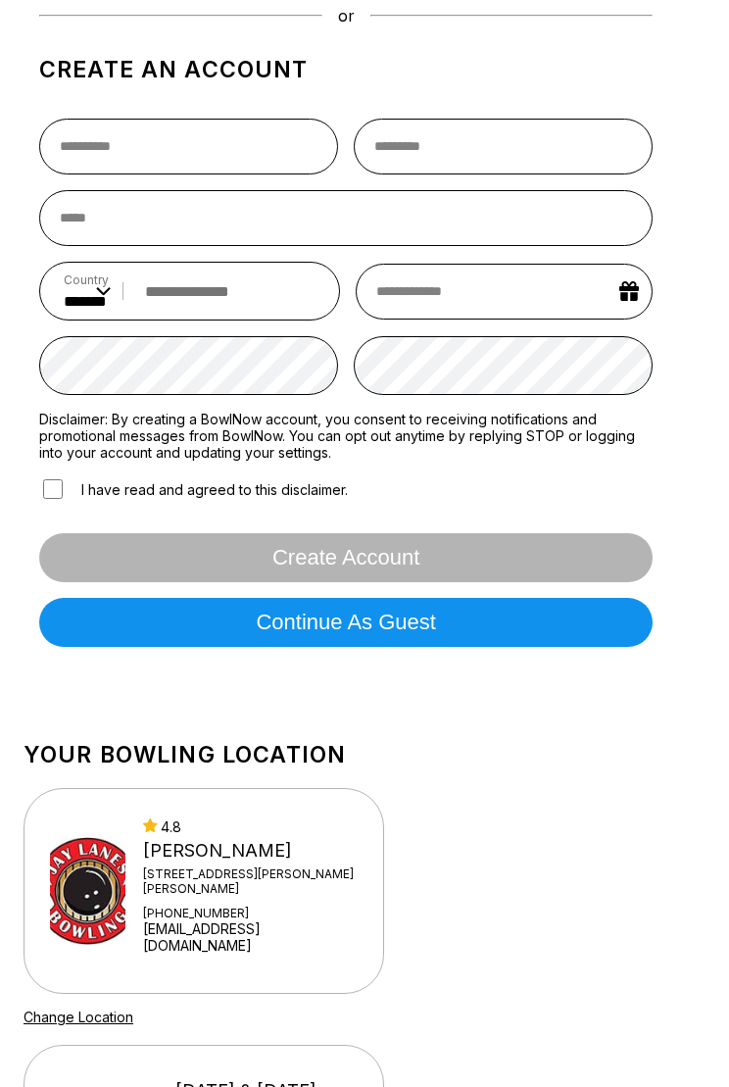
scroll to position [242, 0]
click at [564, 639] on button "Continue as guest" at bounding box center [346, 622] width 614 height 49
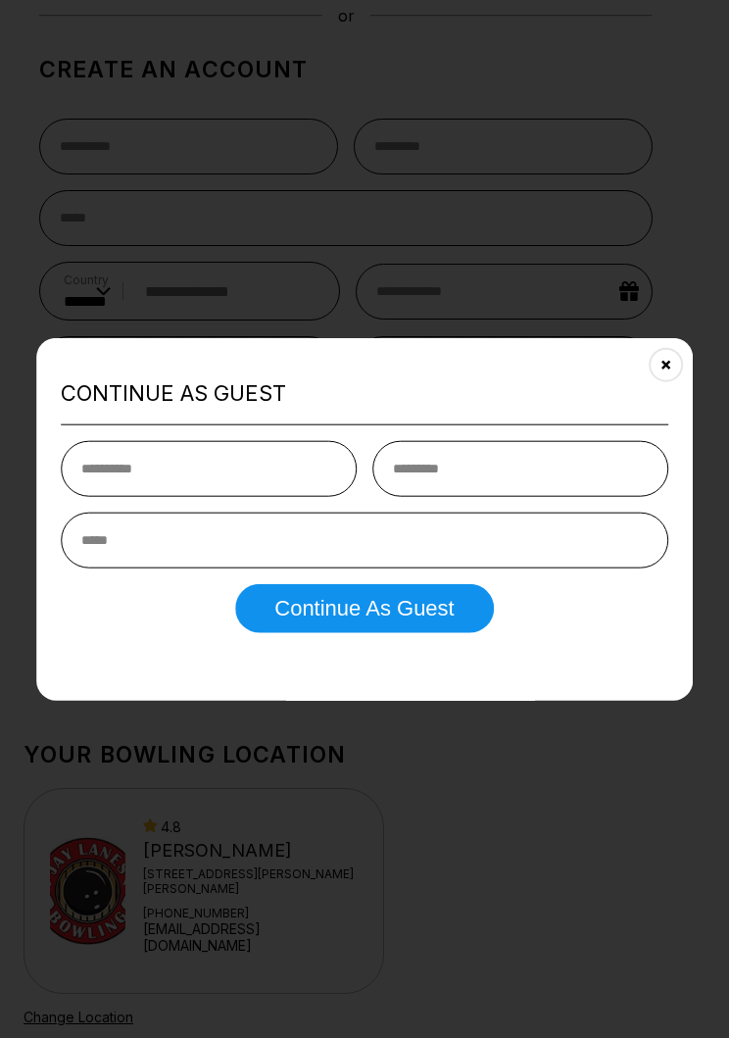
type input "******"
type input "*******"
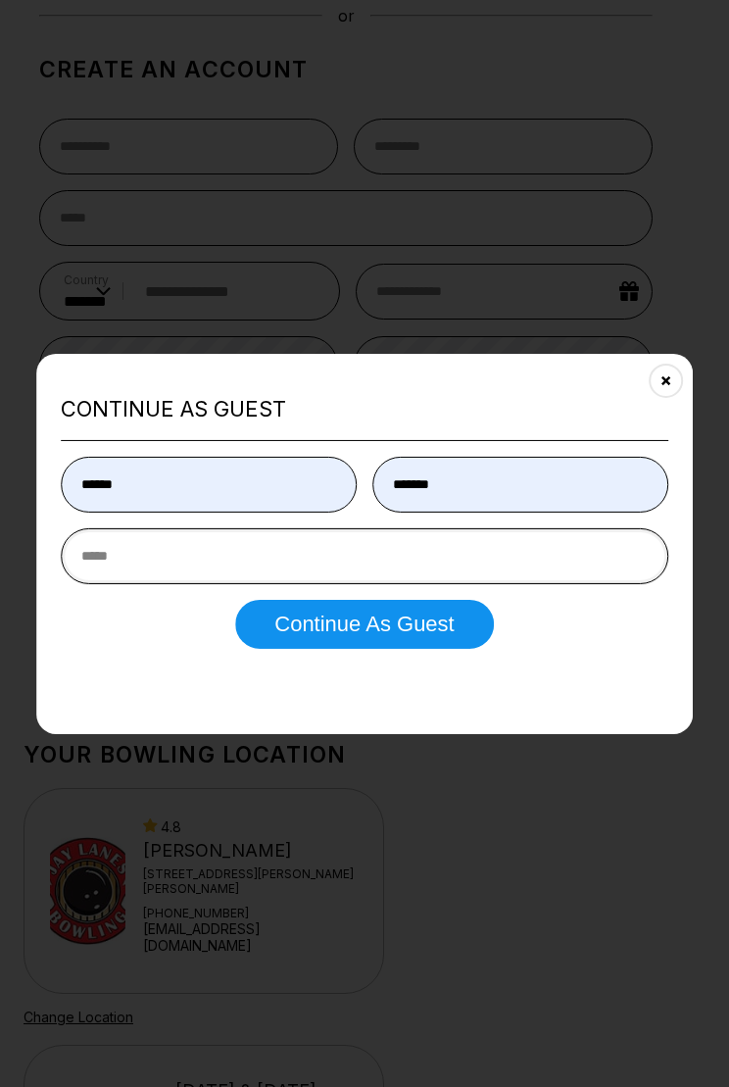
click at [453, 551] on input "email" at bounding box center [365, 556] width 608 height 56
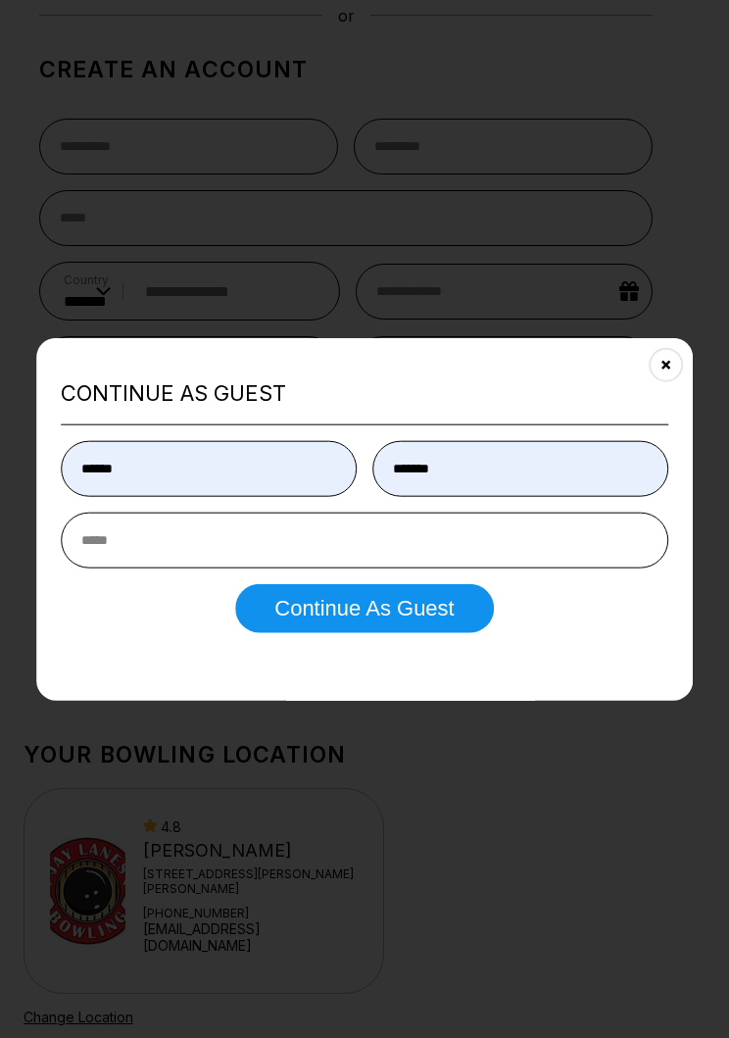
type input "**********"
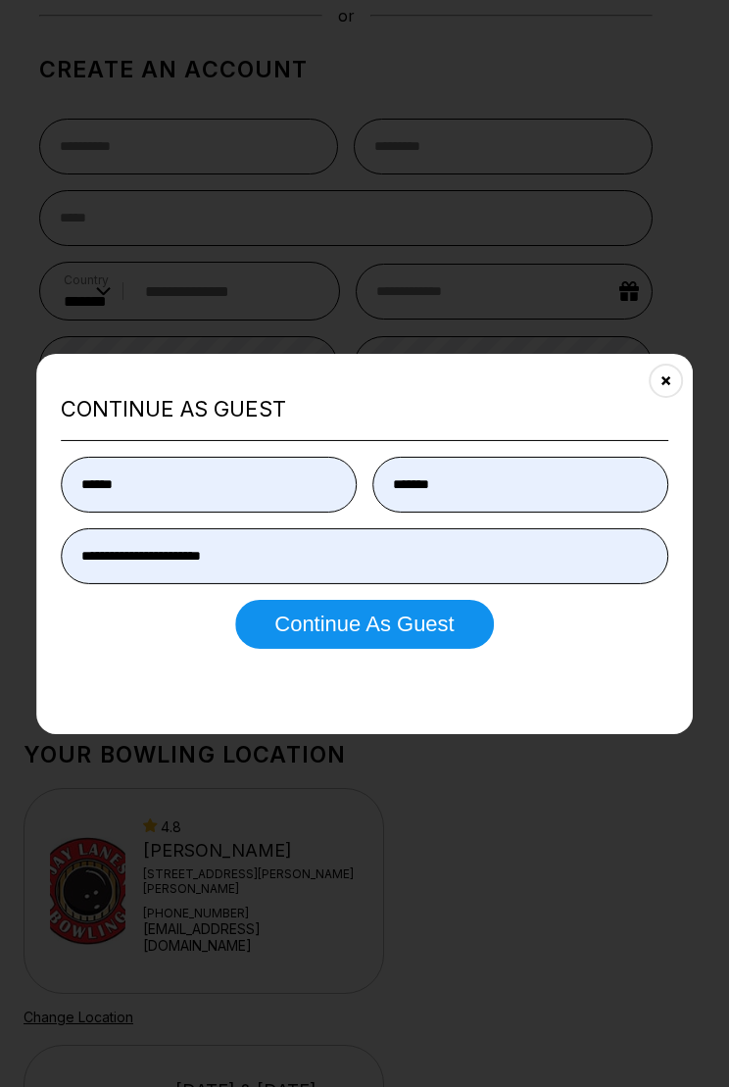
click at [355, 625] on button "Continue as Guest" at bounding box center [364, 624] width 258 height 49
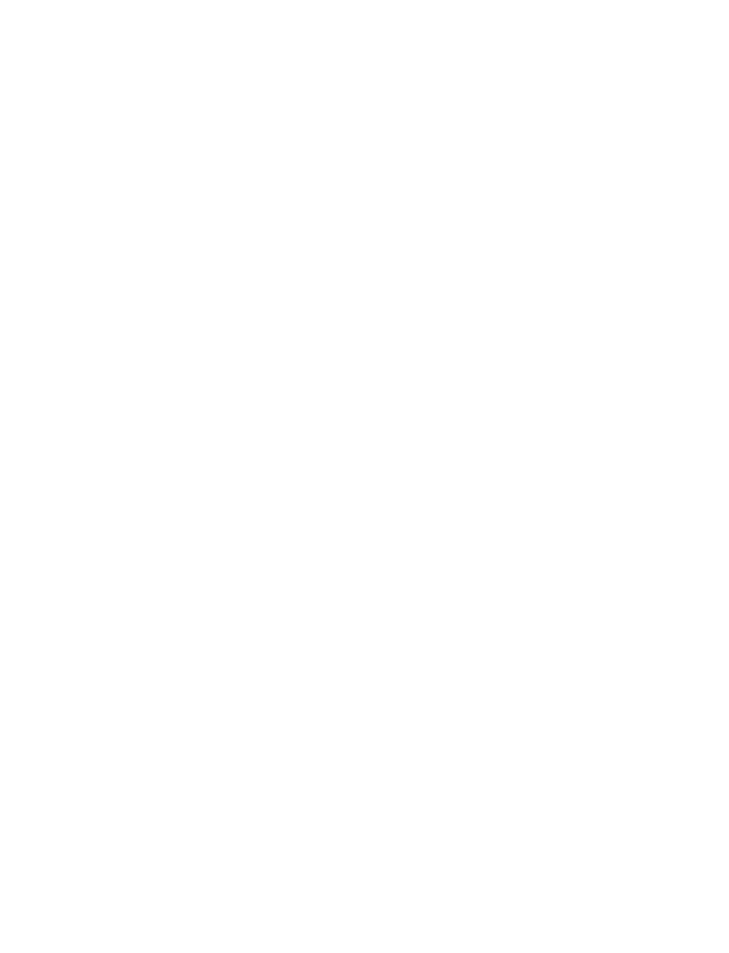
scroll to position [0, 0]
select select "**"
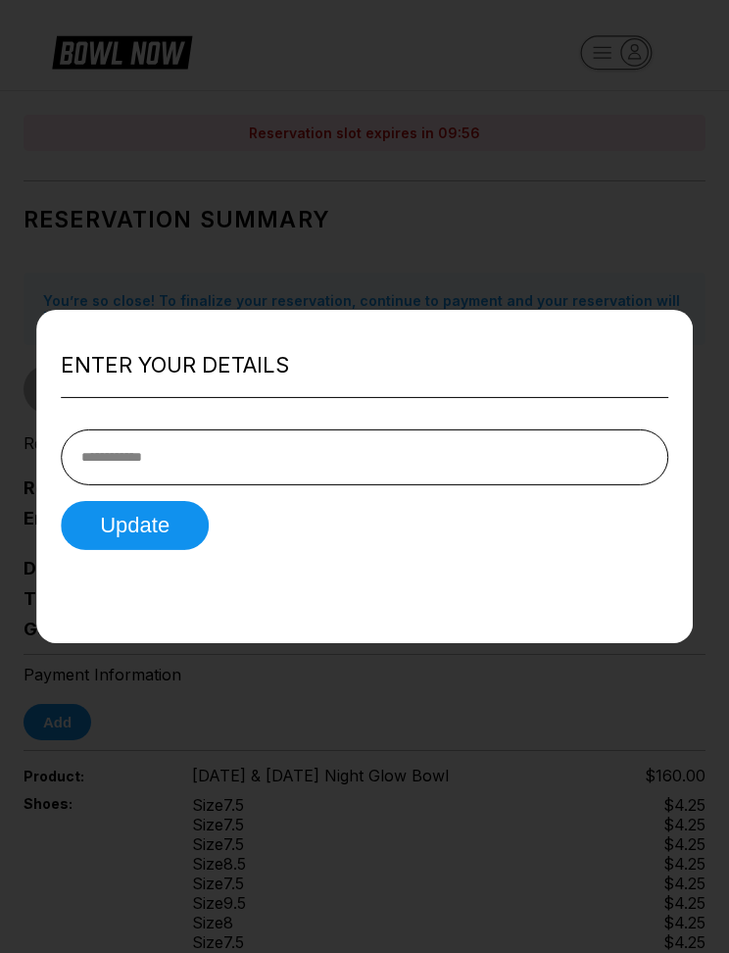
click at [335, 445] on input "tel" at bounding box center [365, 456] width 608 height 56
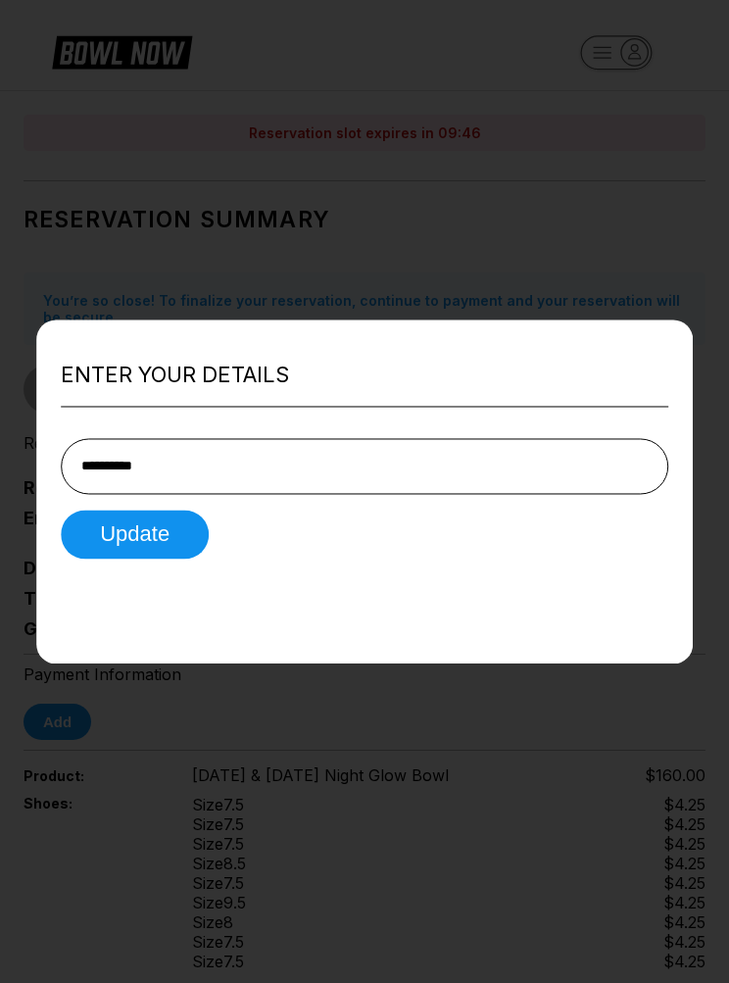
type input "**********"
click at [147, 536] on button "Update" at bounding box center [135, 534] width 148 height 49
